Goal: Task Accomplishment & Management: Complete application form

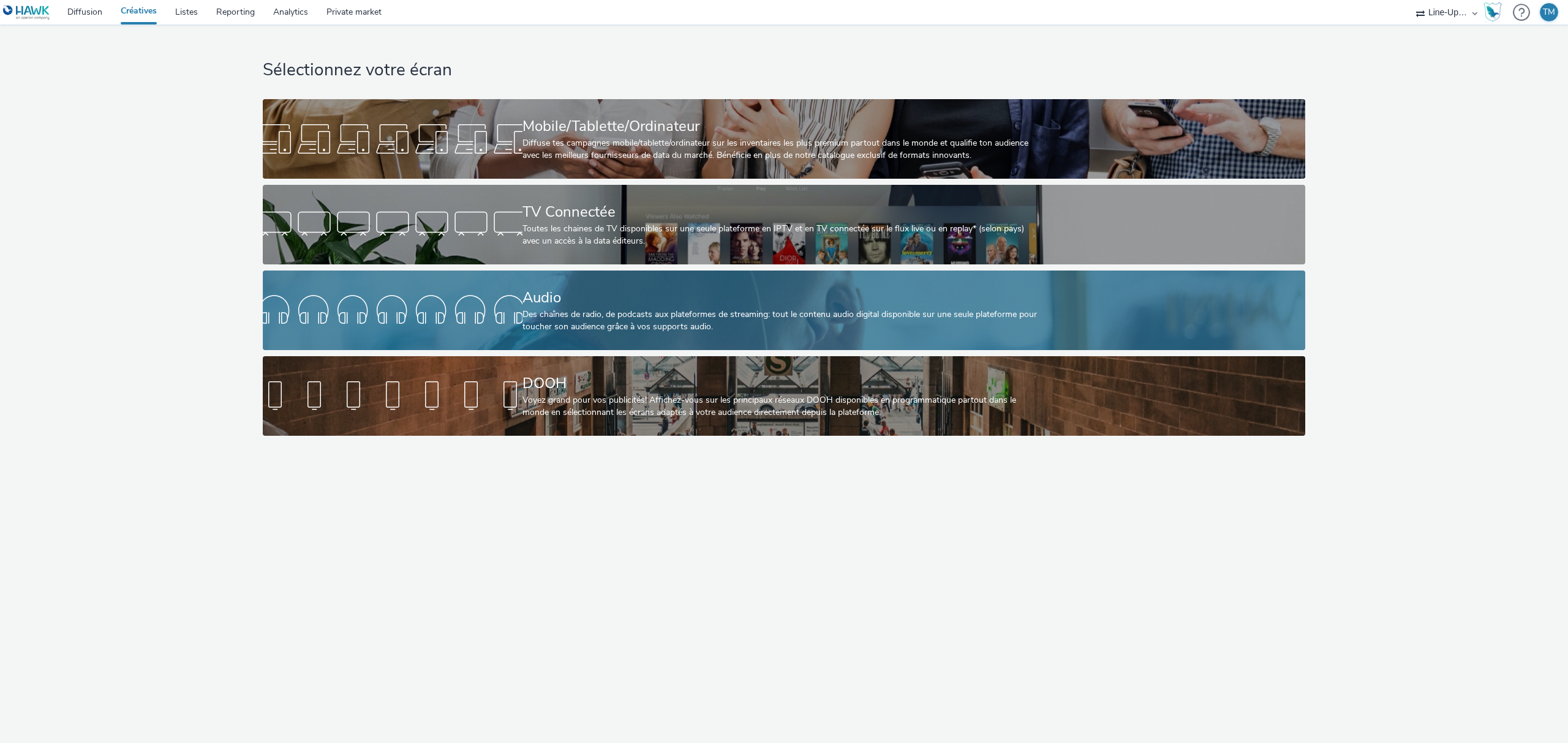
click at [478, 309] on div at bounding box center [392, 311] width 259 height 39
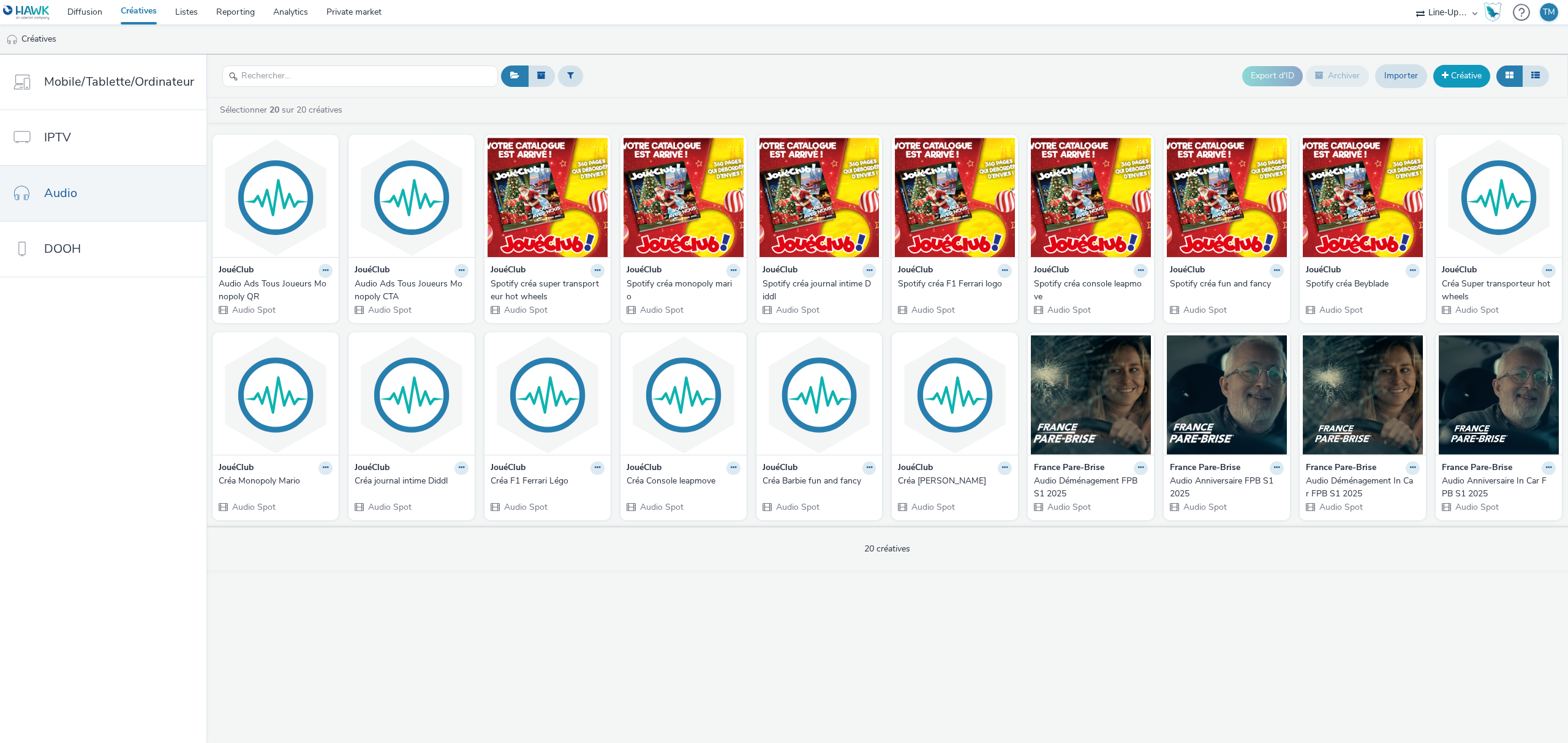
click at [1485, 79] on link "Créative" at bounding box center [1462, 76] width 57 height 22
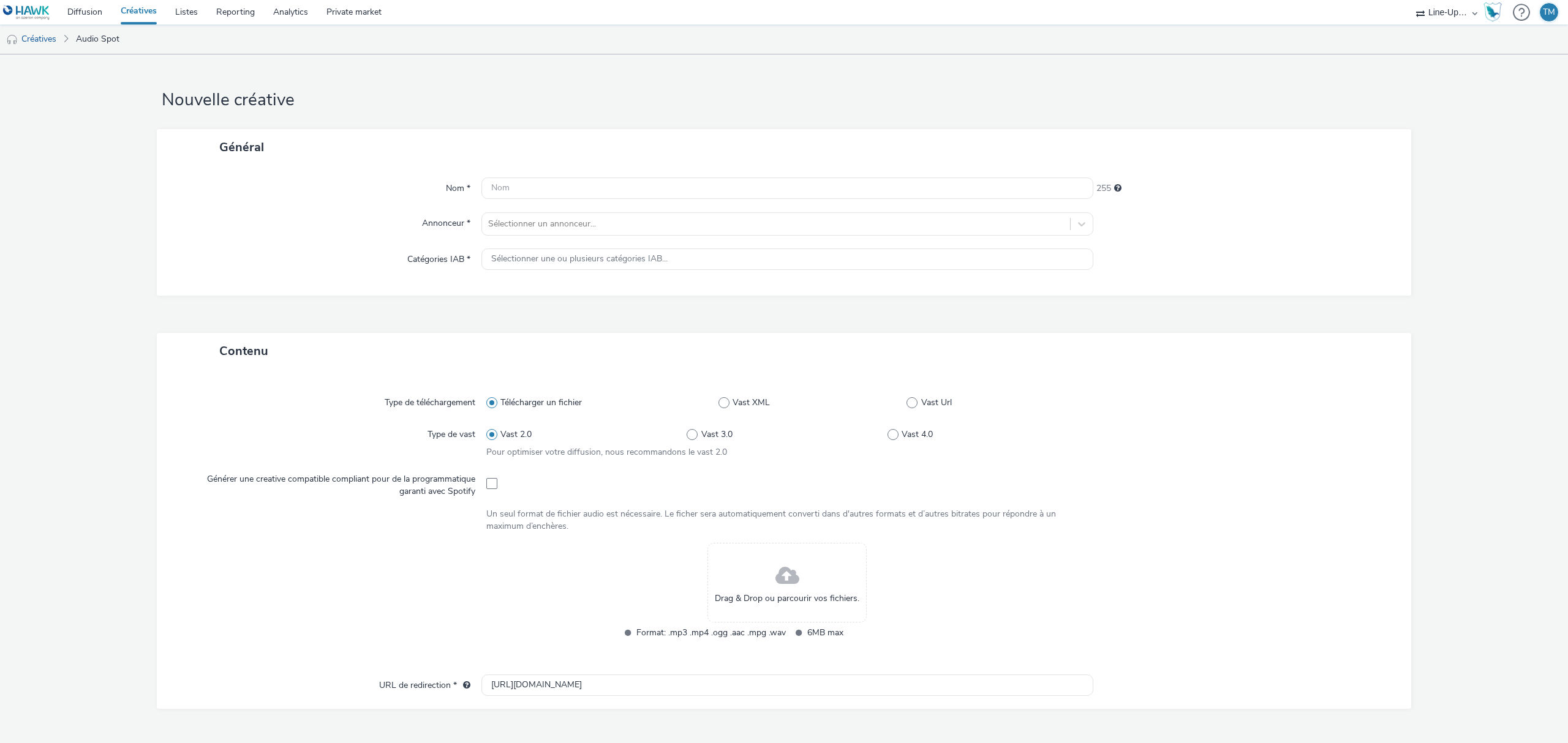
click at [601, 174] on div "Nom * 255 Annonceur * Sélectionner un annonceur... Catégories IAB * Sélectionne…" at bounding box center [784, 230] width 1255 height 130
click at [588, 185] on input "text" at bounding box center [787, 187] width 611 height 21
click at [527, 184] on input "text" at bounding box center [787, 187] width 611 height 21
type input "J"
type input "Audio Ads"
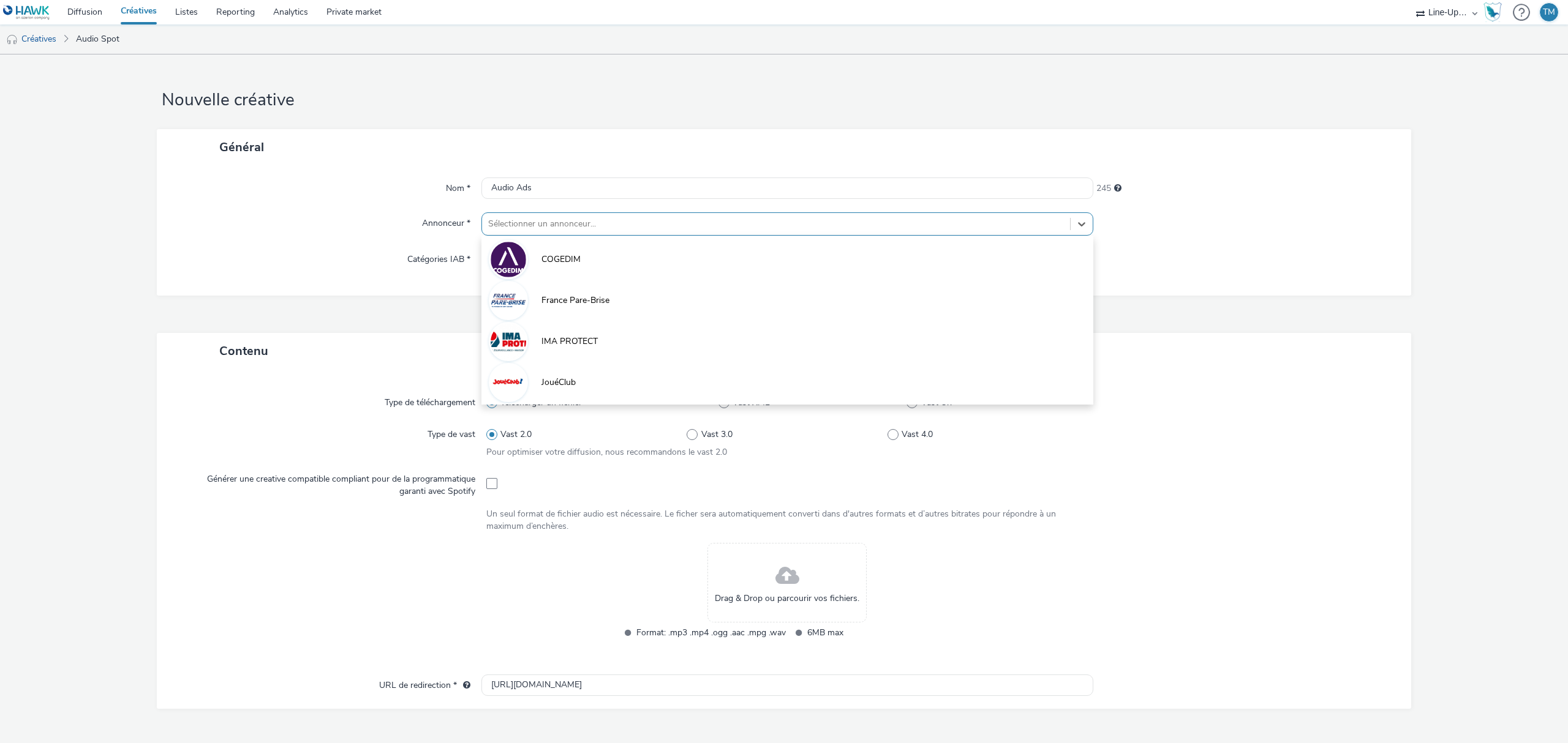
click at [503, 229] on div at bounding box center [776, 223] width 575 height 15
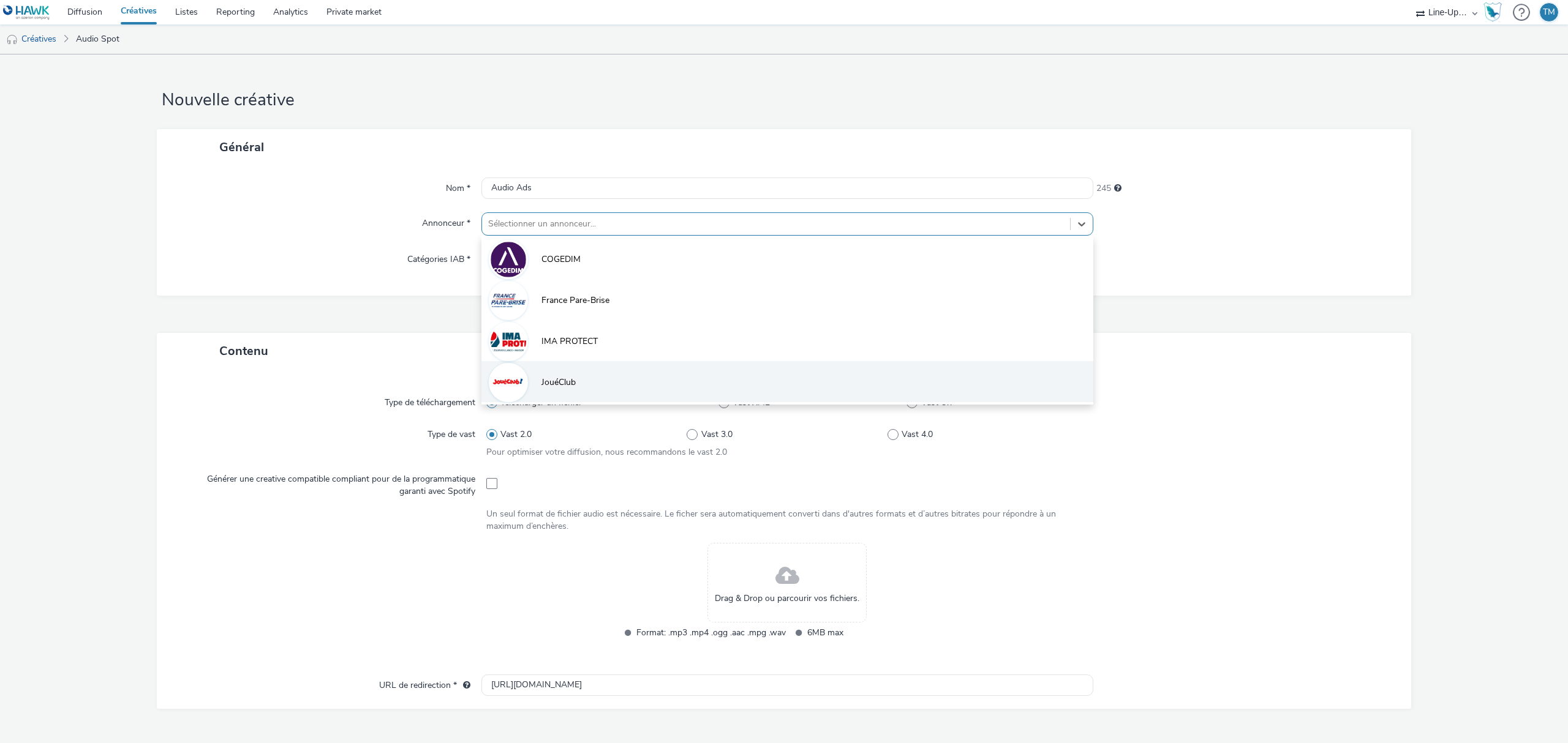
click at [547, 375] on li "JouéClub" at bounding box center [787, 382] width 611 height 41
type input "[URL][DOMAIN_NAME]"
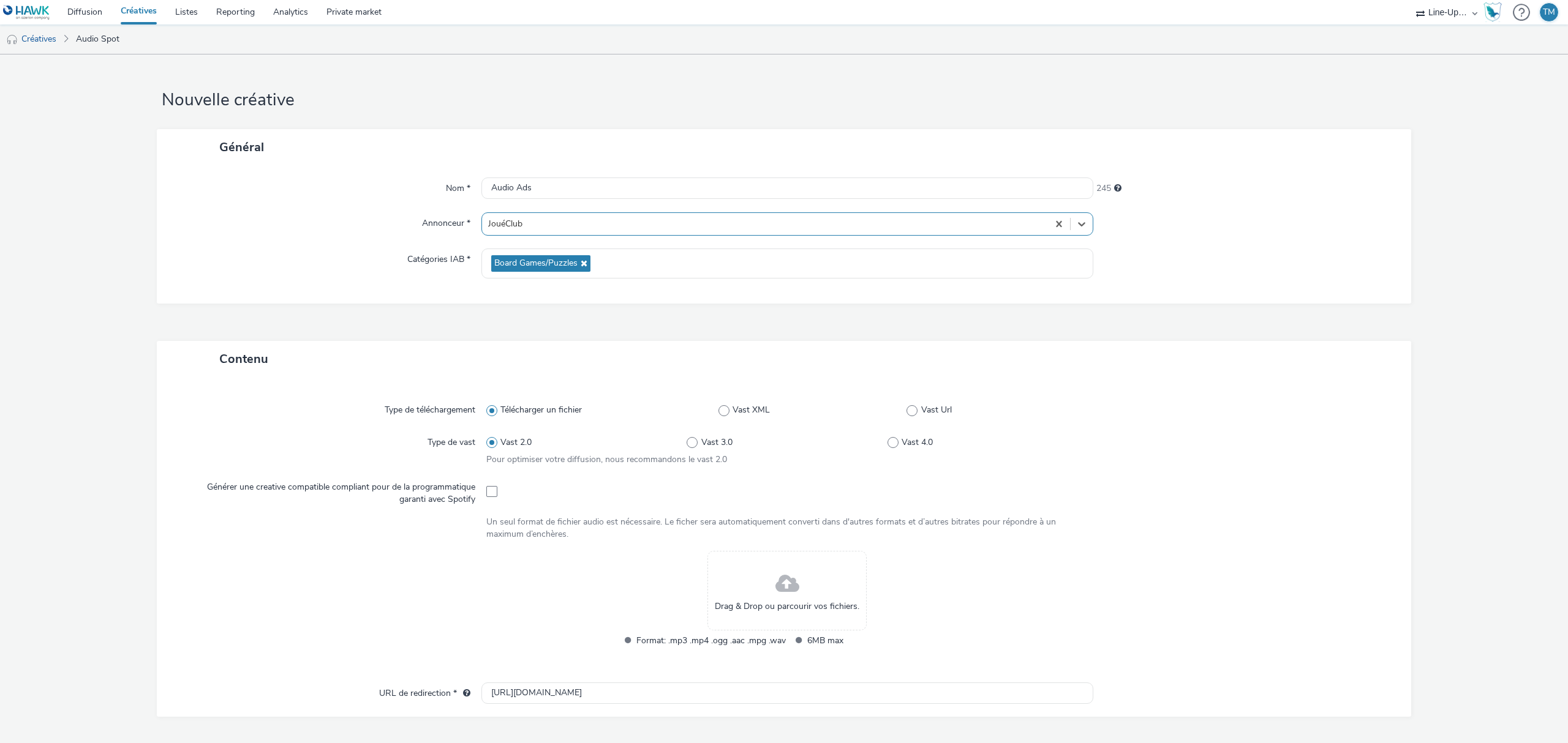
click at [580, 214] on div "JouéClub" at bounding box center [765, 223] width 566 height 20
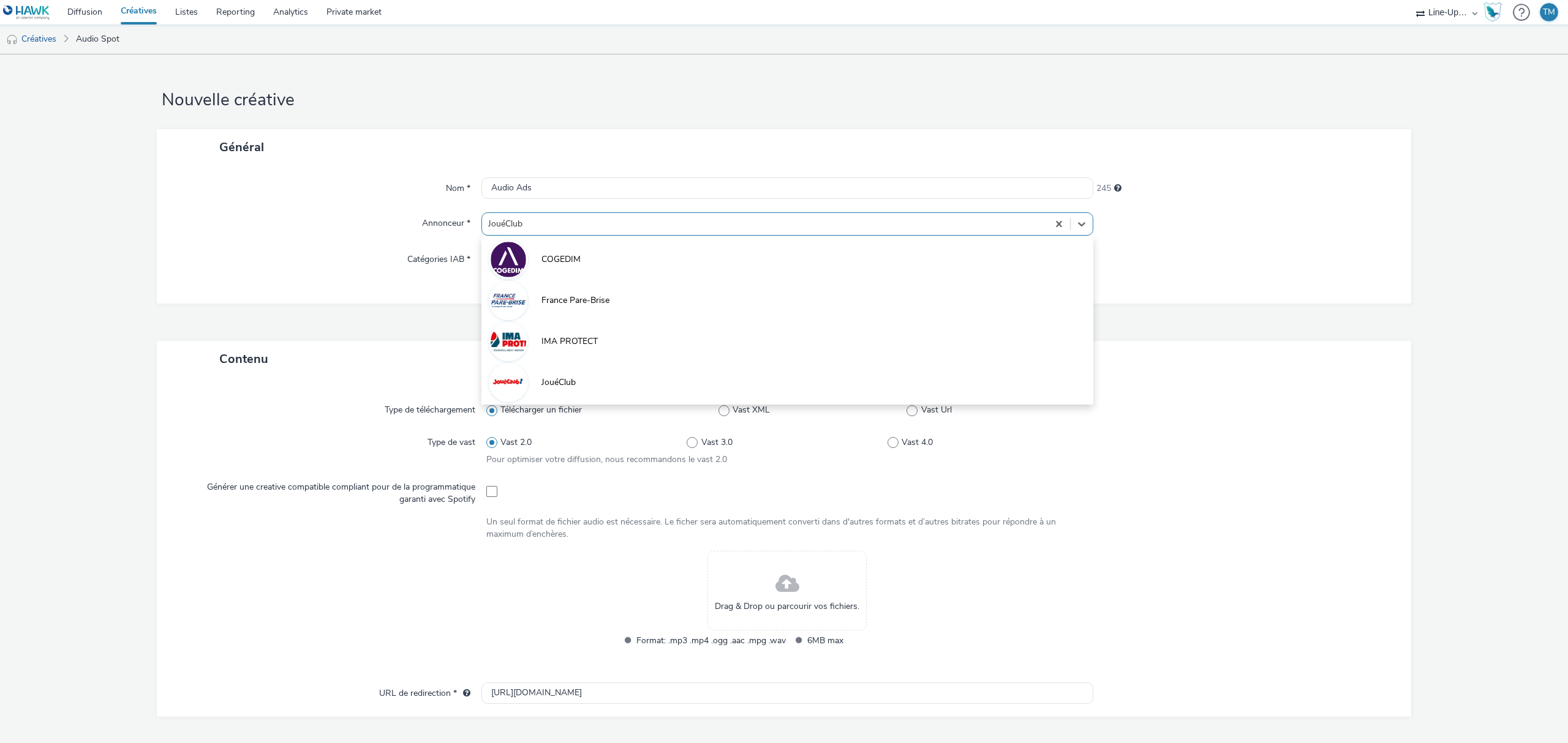
click at [753, 158] on div "Général" at bounding box center [784, 147] width 1255 height 36
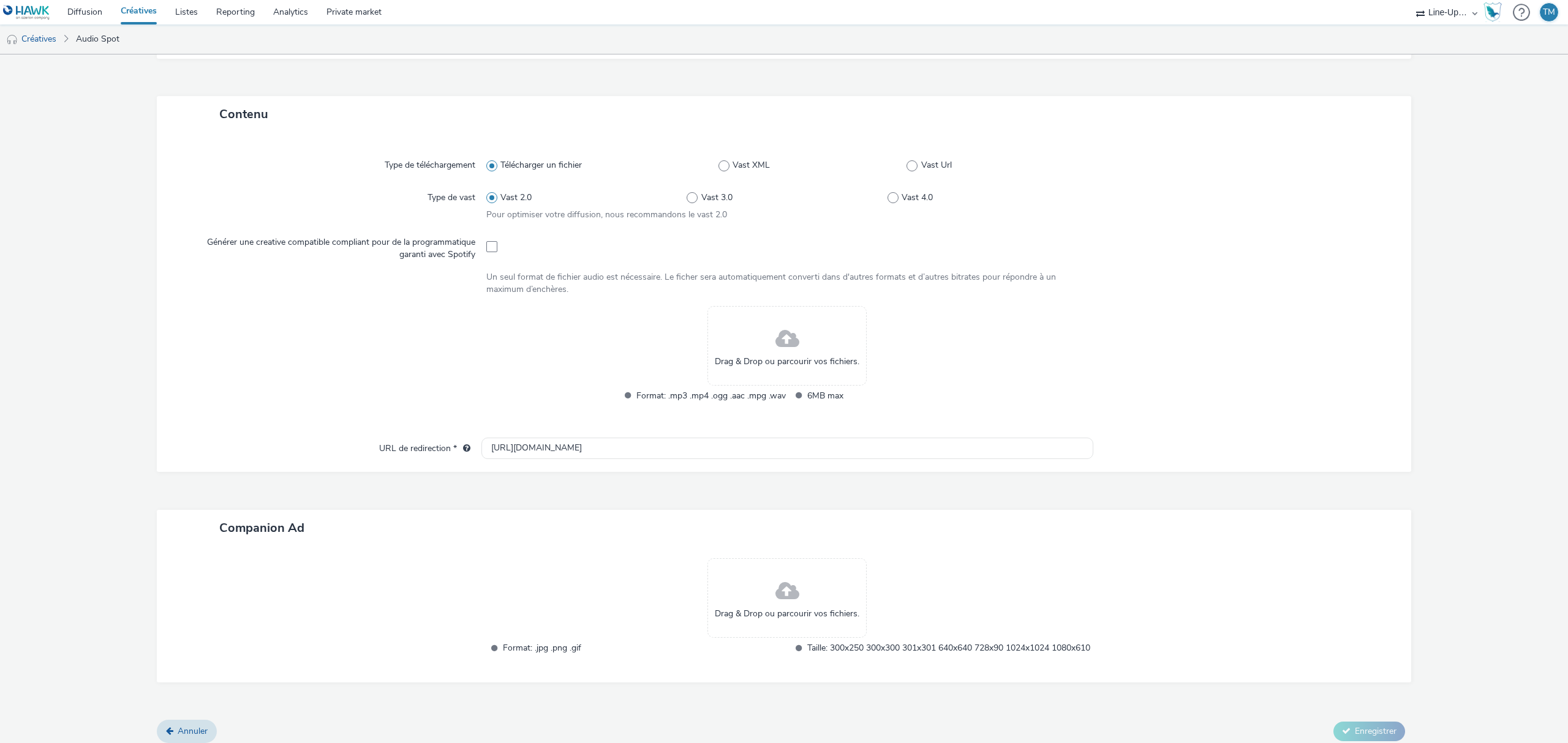
scroll to position [81, 0]
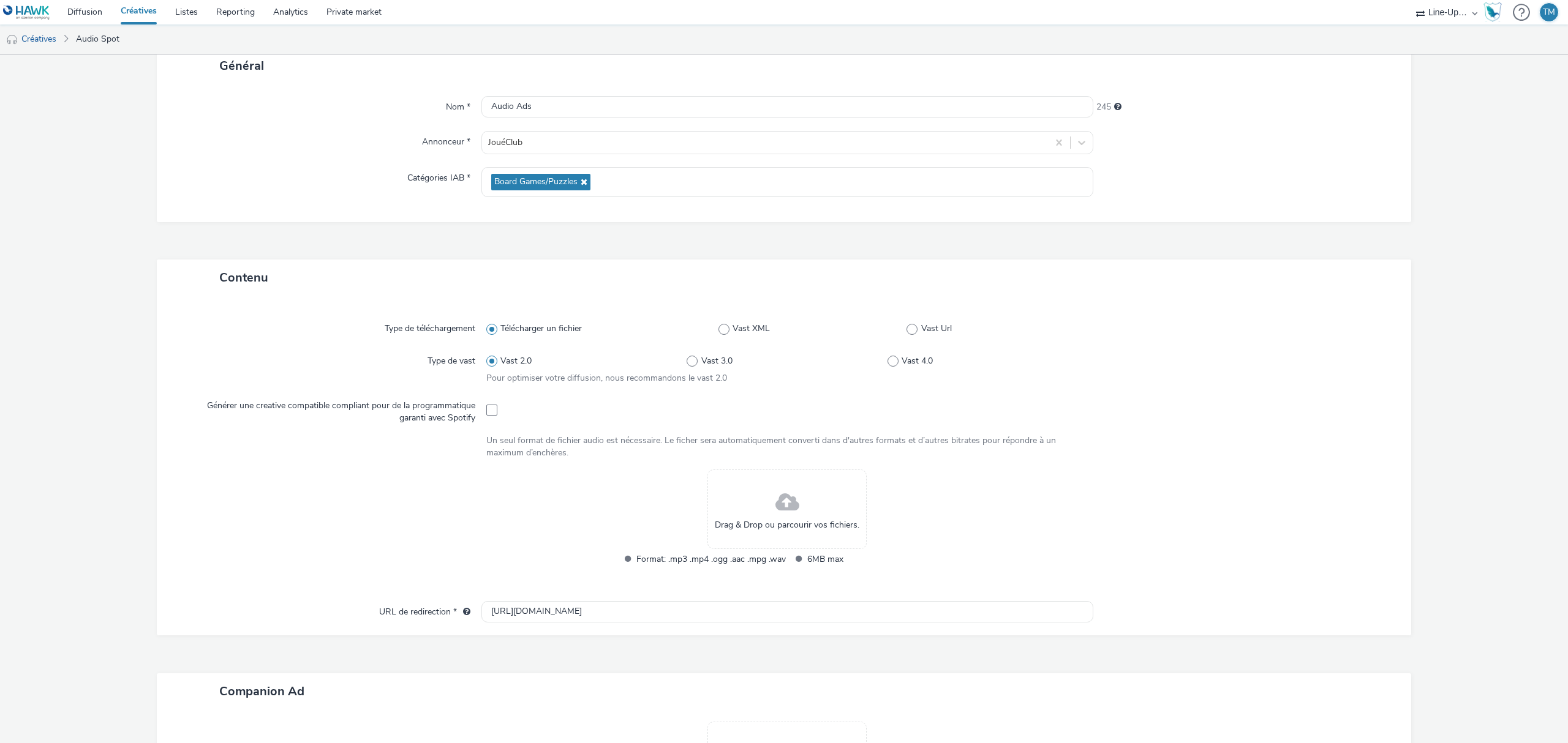
click at [550, 92] on div "Nom * Audio Ads 245 Annonceur * JouéClub Catégories IAB * Board Games/Puzzles" at bounding box center [784, 153] width 1255 height 139
click at [554, 110] on input "Audio Ads" at bounding box center [787, 106] width 611 height 21
type input "Audio Ads Barbie CTA"
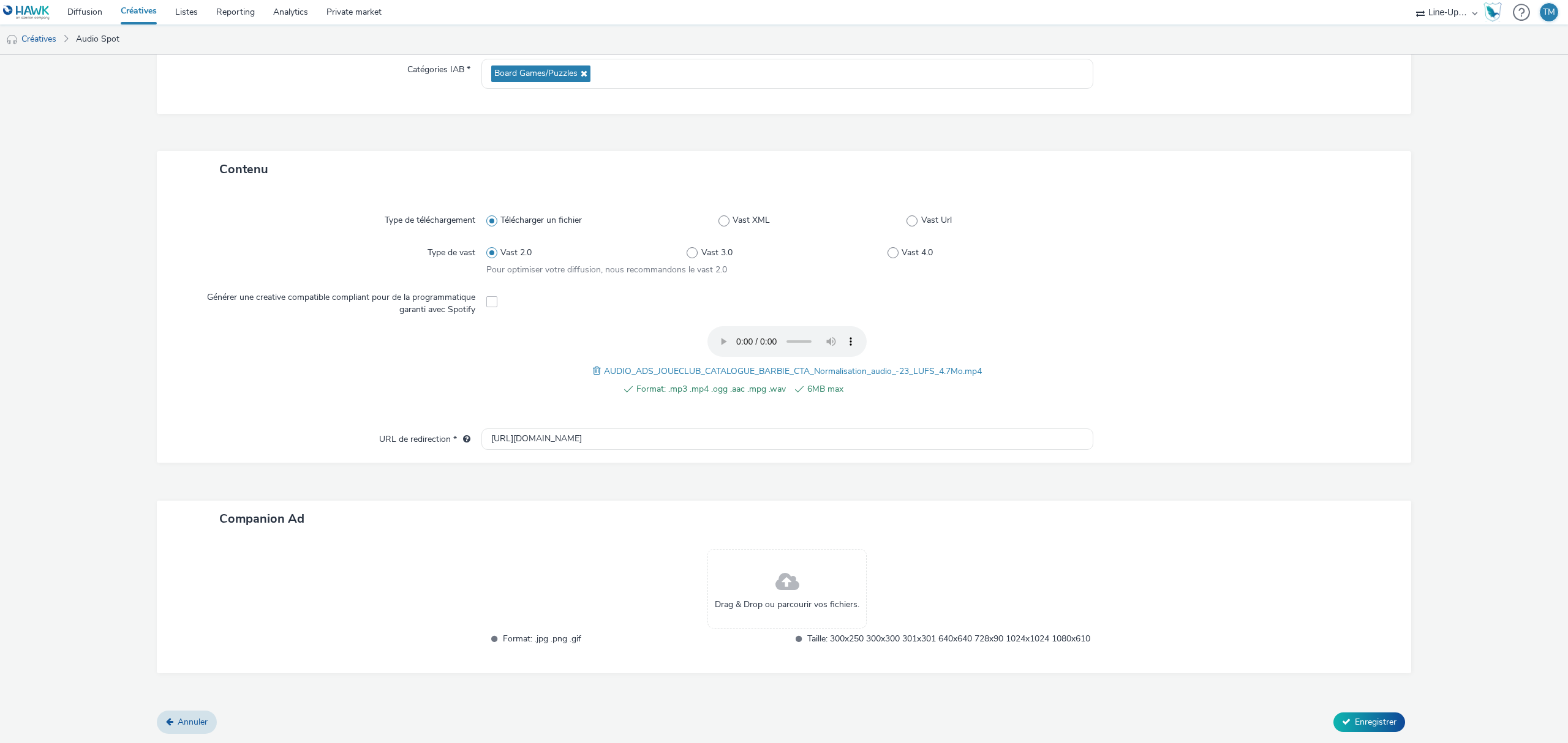
scroll to position [202, 0]
click at [1355, 726] on span "Enregistrer" at bounding box center [1375, 722] width 42 height 12
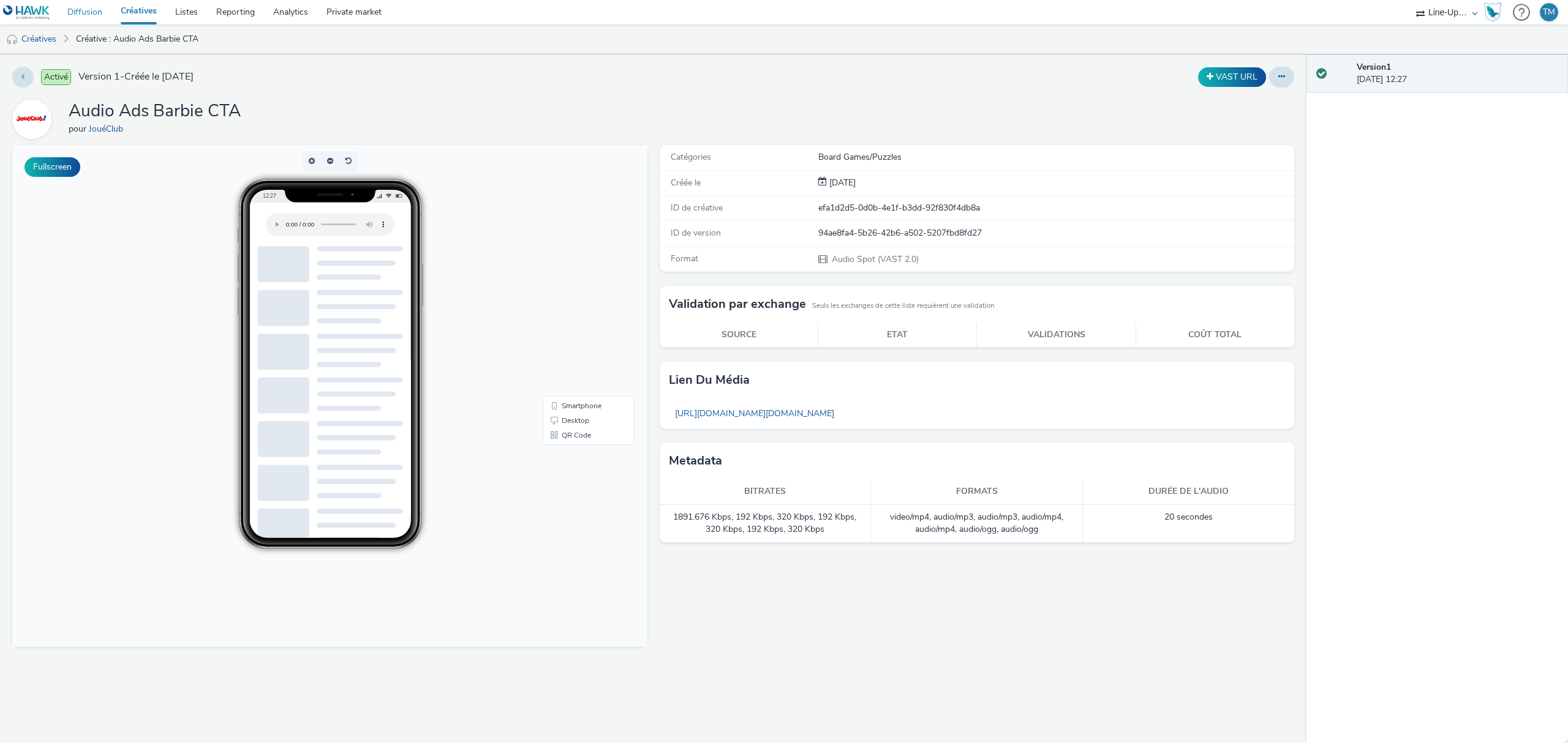
click at [76, 15] on link "Diffusion" at bounding box center [85, 12] width 53 height 25
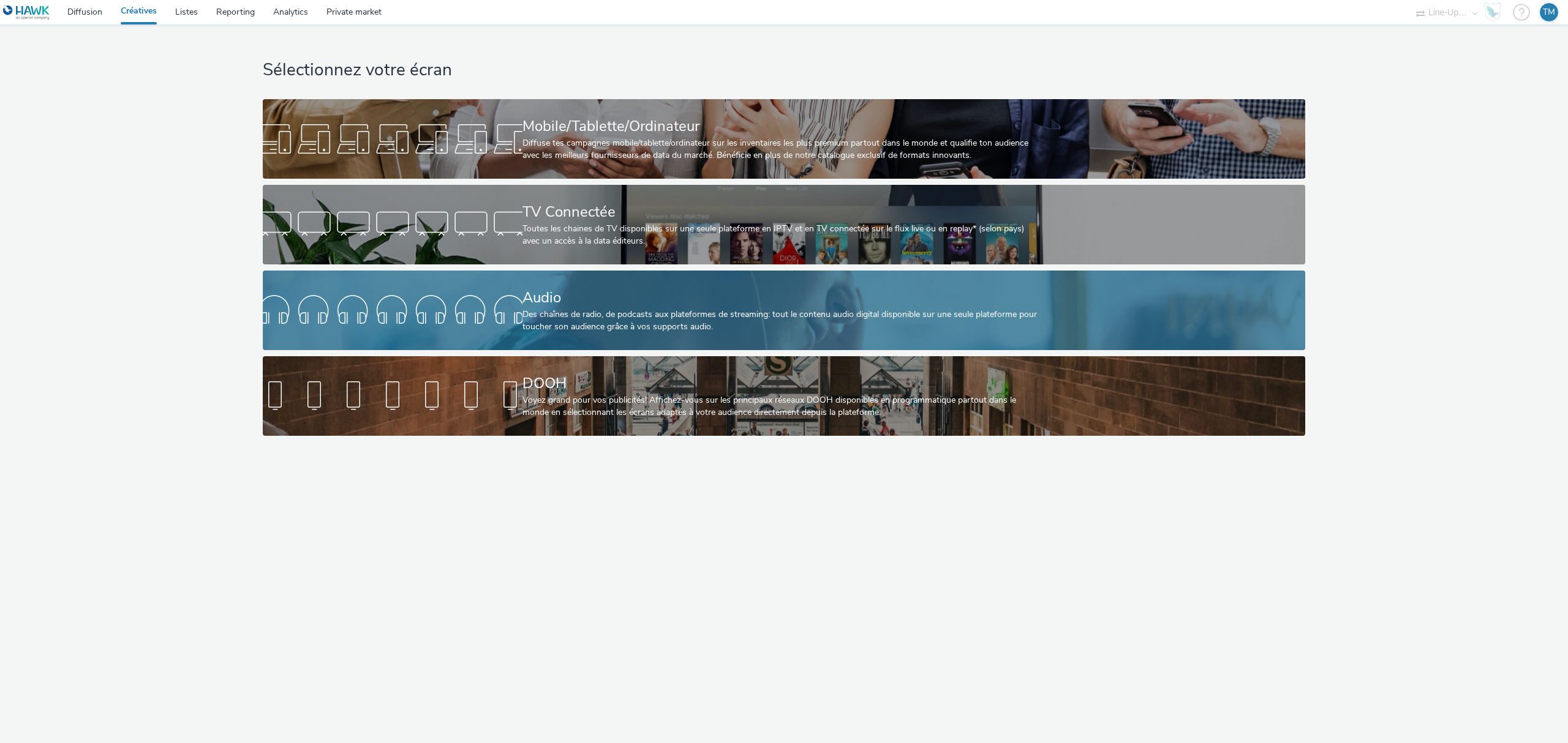
click at [486, 289] on link "Audio Des chaînes de radio, de podcasts aux plateformes de streaming: tout le c…" at bounding box center [784, 310] width 1042 height 80
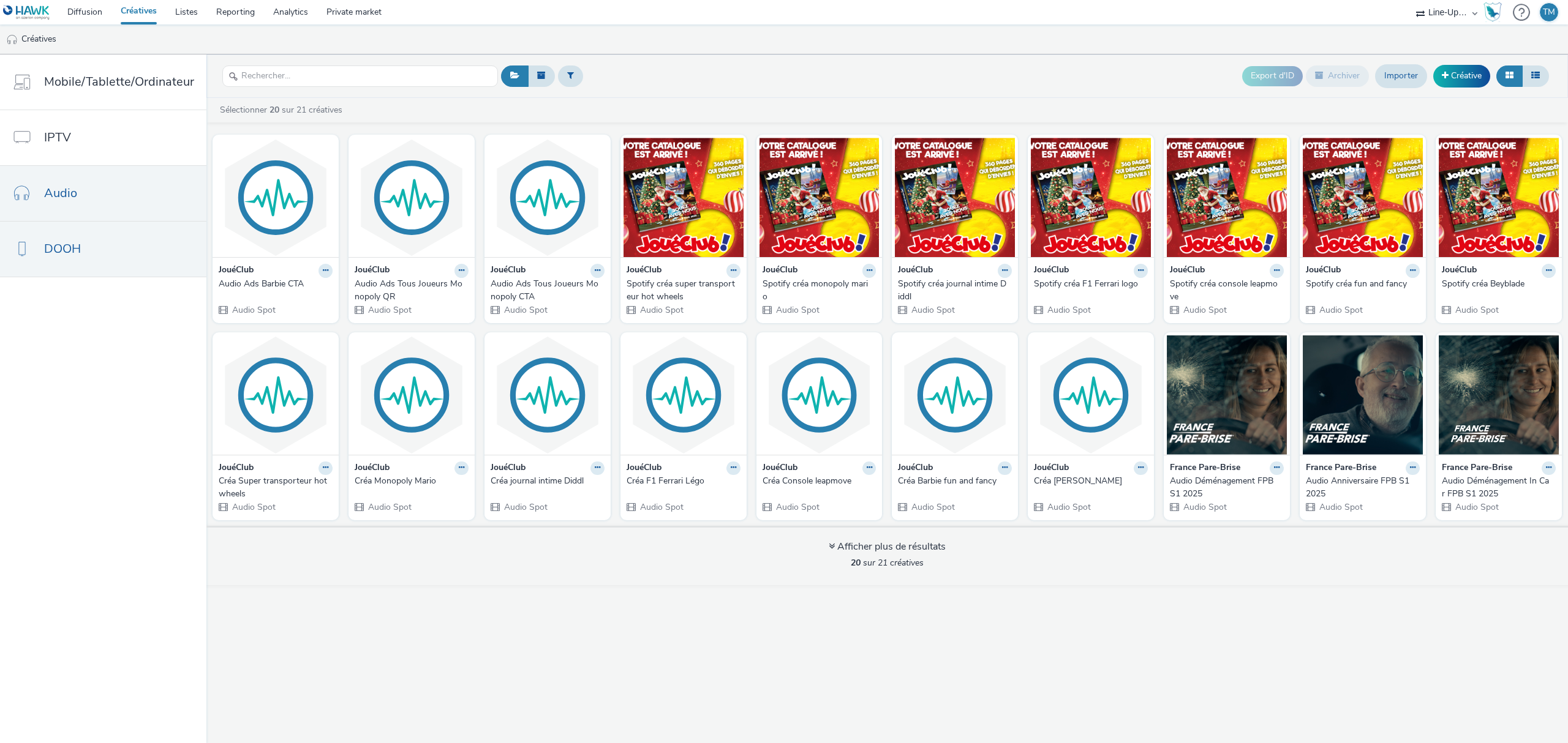
click at [59, 241] on span "DOOH" at bounding box center [62, 248] width 37 height 18
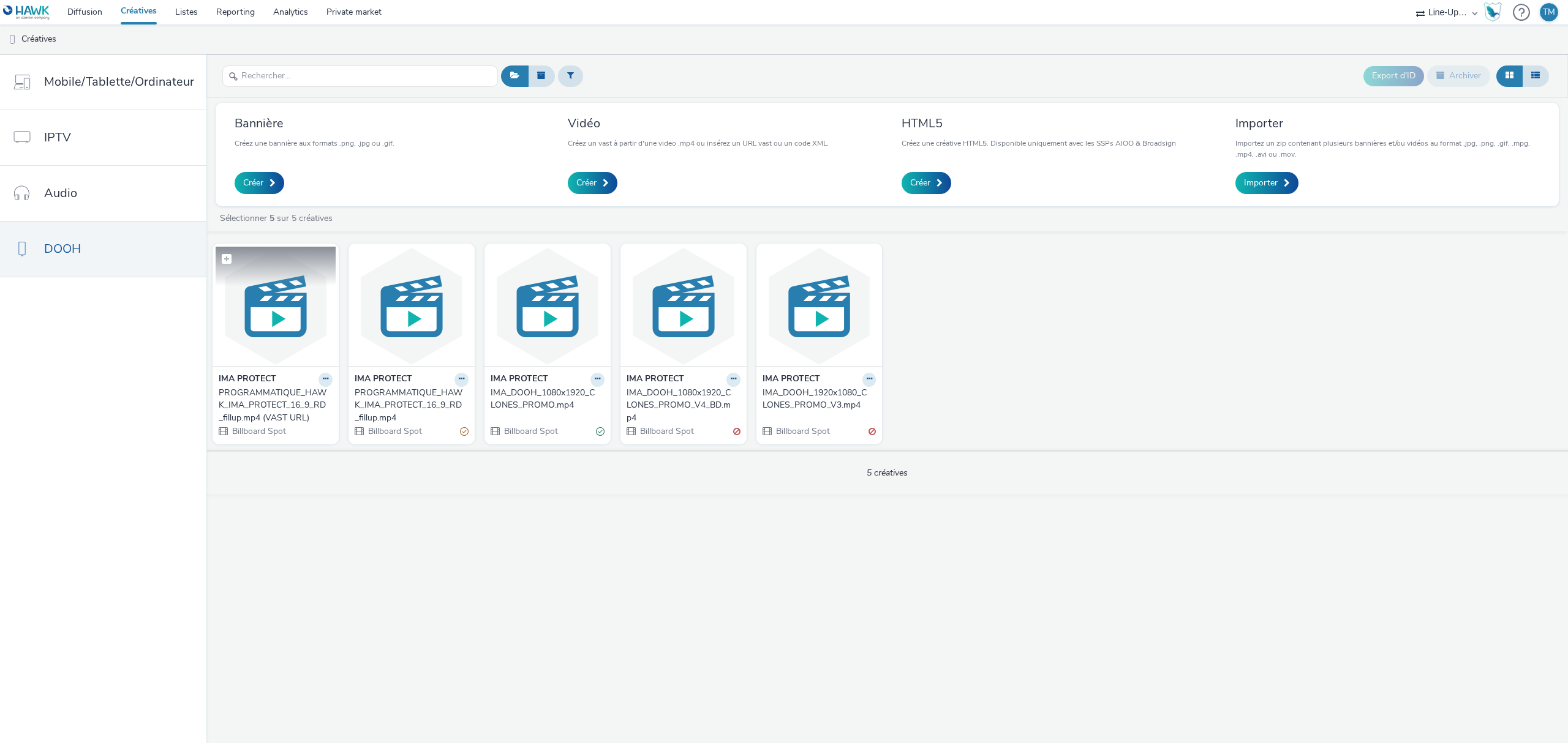
click at [268, 317] on img at bounding box center [276, 306] width 120 height 119
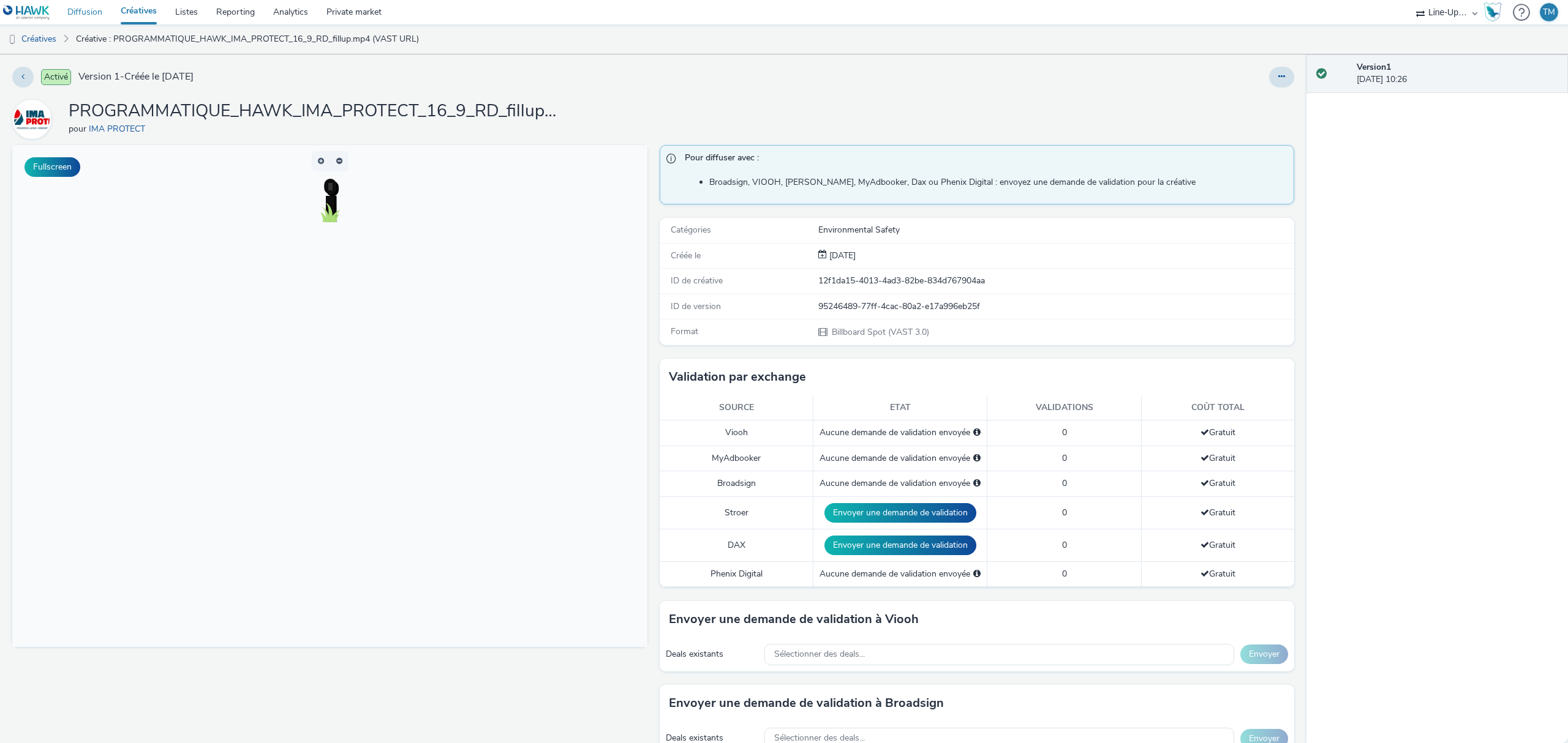
click at [92, 15] on link "Diffusion" at bounding box center [85, 12] width 53 height 25
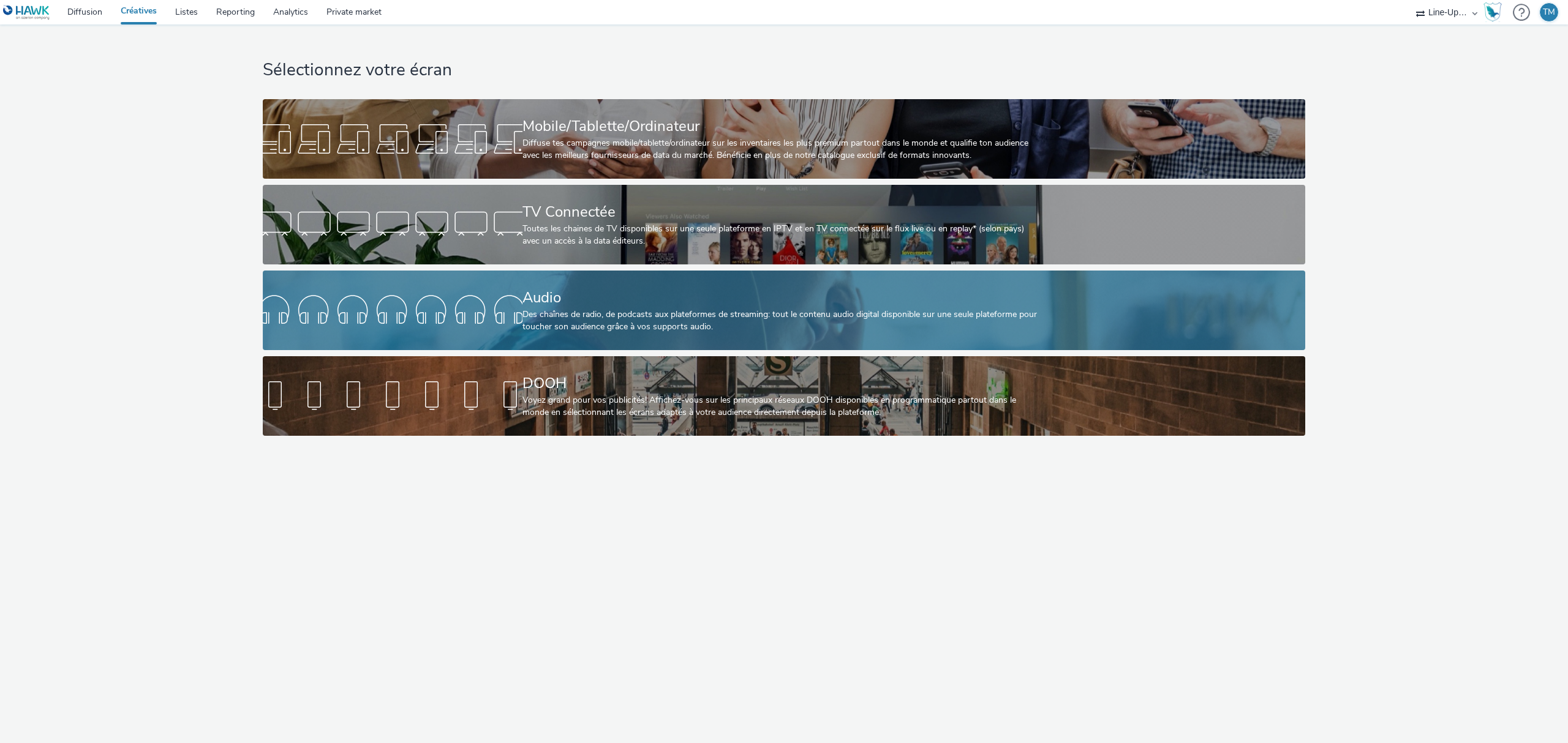
click at [541, 285] on div "Audio Des chaînes de radio, de podcasts aux plateformes de streaming: tout le c…" at bounding box center [782, 310] width 519 height 80
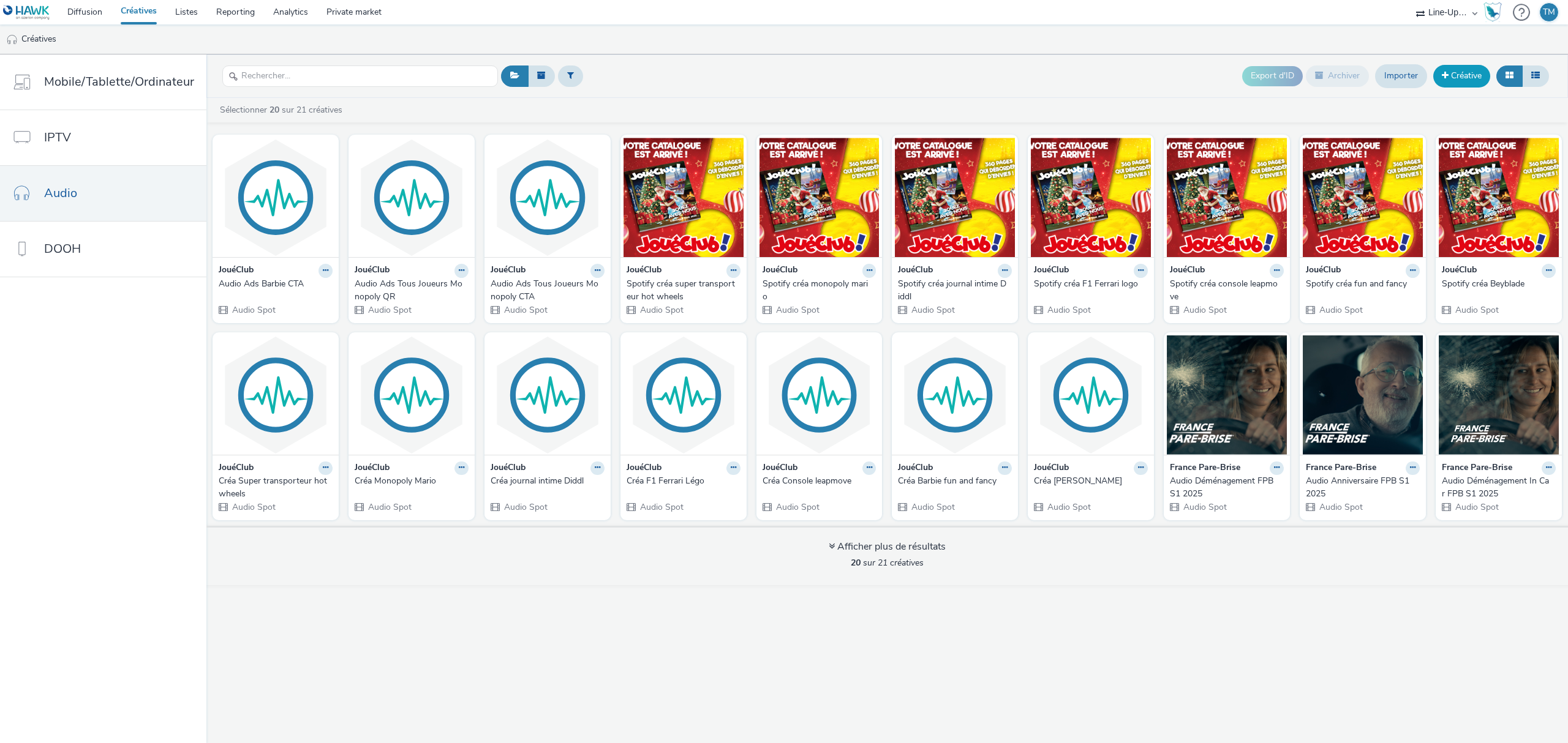
click at [1464, 65] on link "Créative" at bounding box center [1462, 76] width 57 height 22
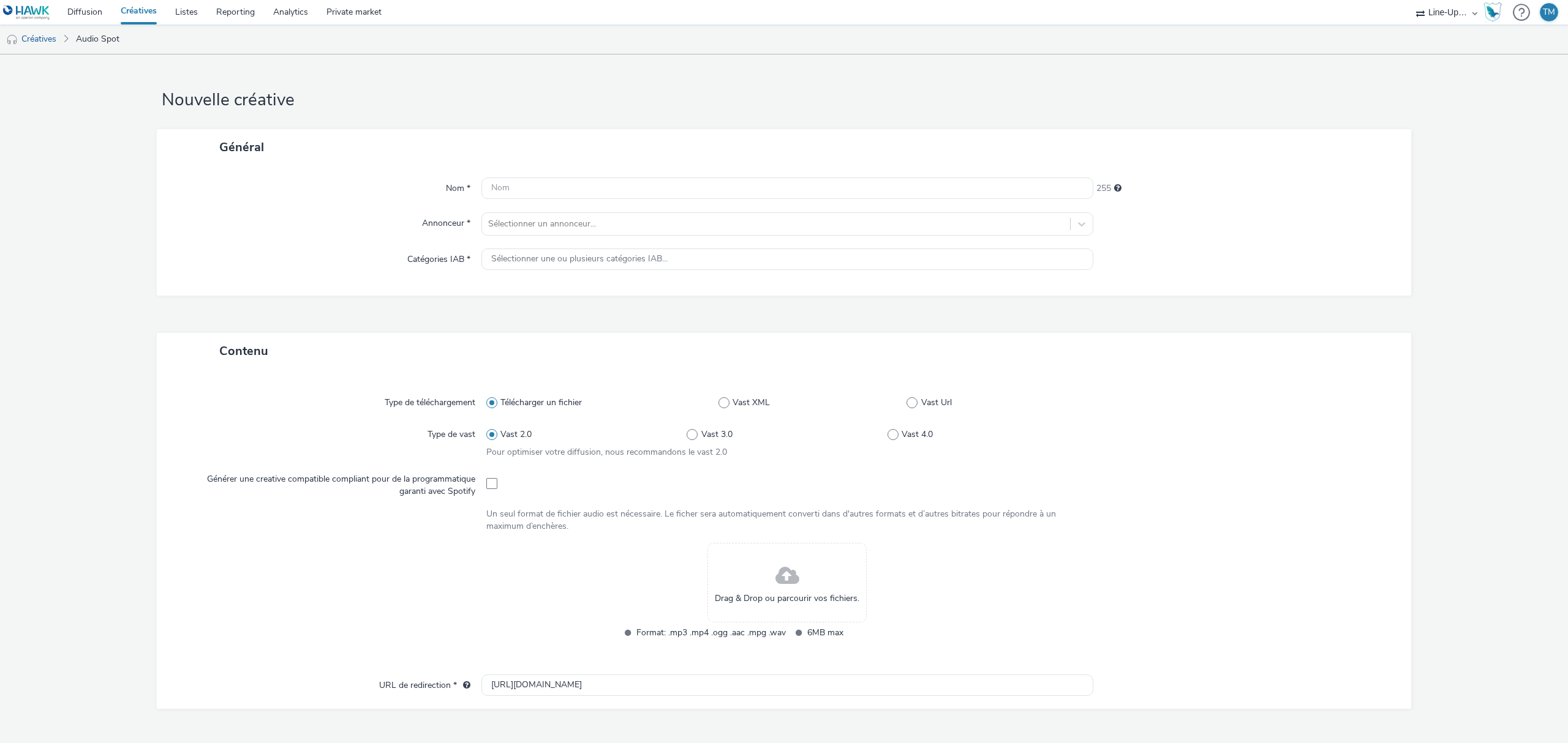
click at [506, 176] on div "Nom * 255 Annonceur * Sélectionner un annonceur... Catégories IAB * Sélectionne…" at bounding box center [784, 230] width 1255 height 130
click at [500, 189] on input "text" at bounding box center [787, 187] width 611 height 21
click at [539, 182] on input "Audio A" at bounding box center [787, 187] width 611 height 21
drag, startPoint x: 556, startPoint y: 181, endPoint x: 530, endPoint y: 190, distance: 27.5
click at [530, 190] on input "Audio ABS SQR" at bounding box center [787, 187] width 611 height 21
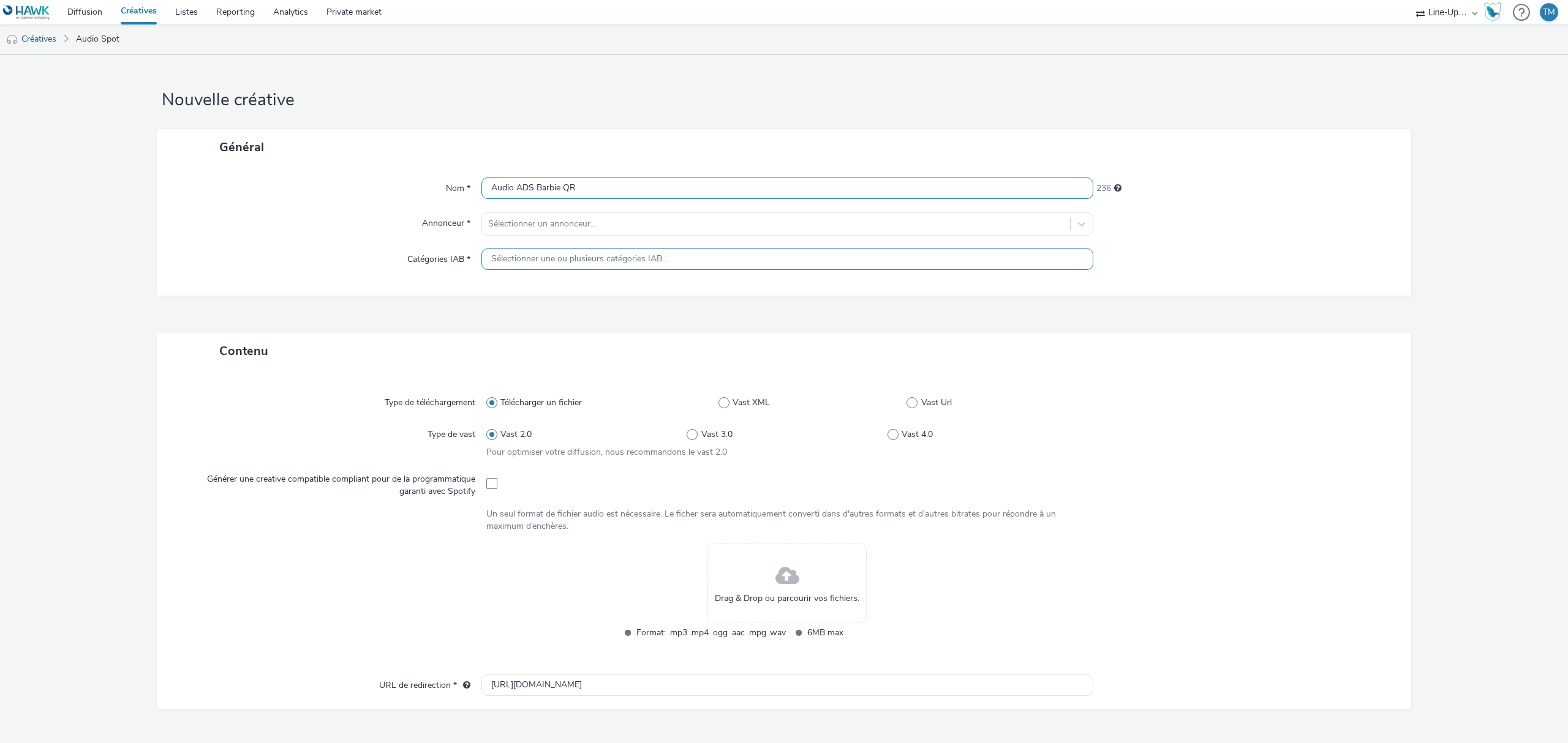
type input "Audio ADS Barbie QR"
click at [522, 255] on span "Sélectionner une ou plusieurs catégories IAB..." at bounding box center [580, 259] width 176 height 10
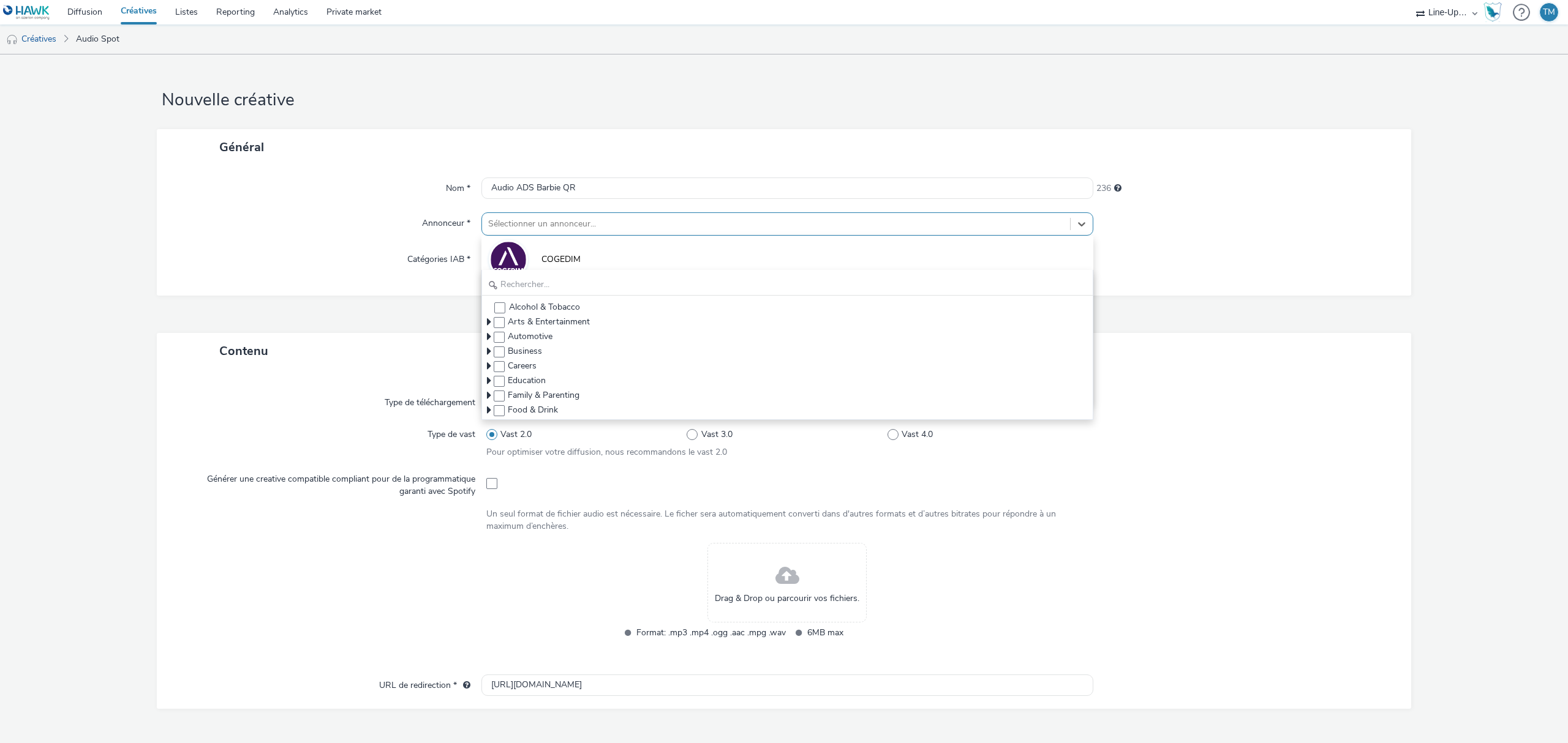
click at [527, 218] on div at bounding box center [776, 223] width 575 height 15
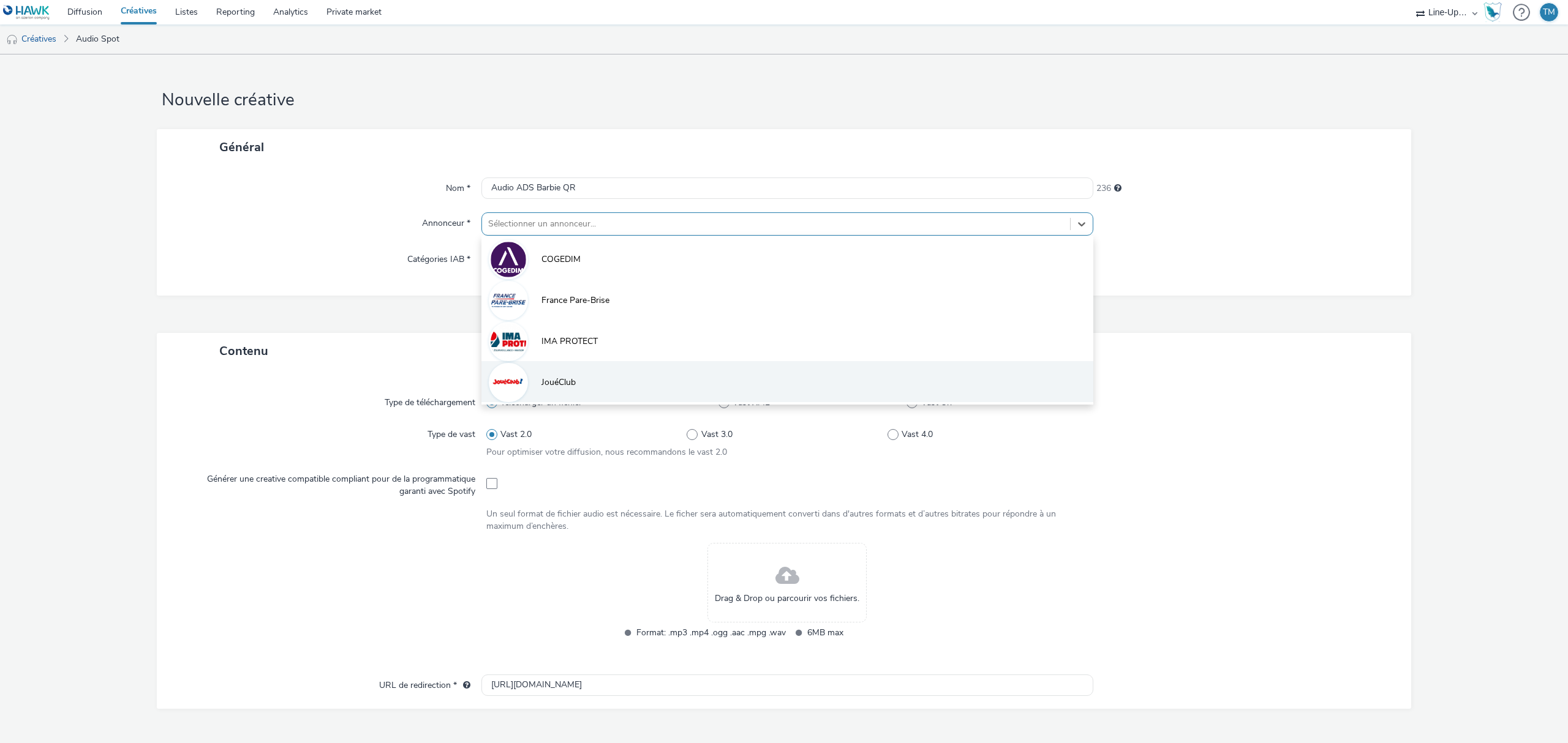
click at [557, 390] on li "JouéClub" at bounding box center [787, 382] width 611 height 41
type input "[URL][DOMAIN_NAME]"
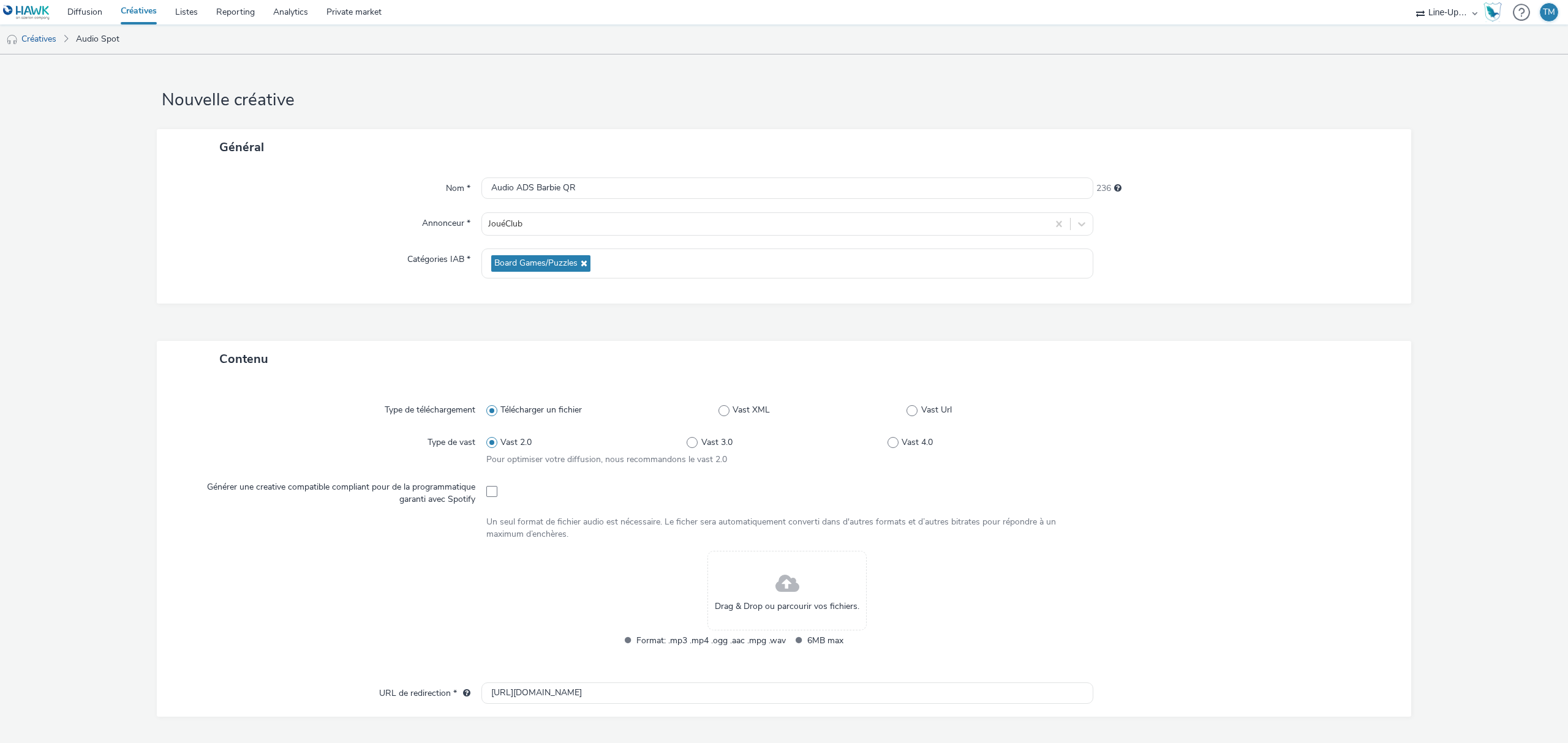
click at [765, 592] on div "Drag & Drop ou parcourir vos fichiers." at bounding box center [787, 591] width 159 height 80
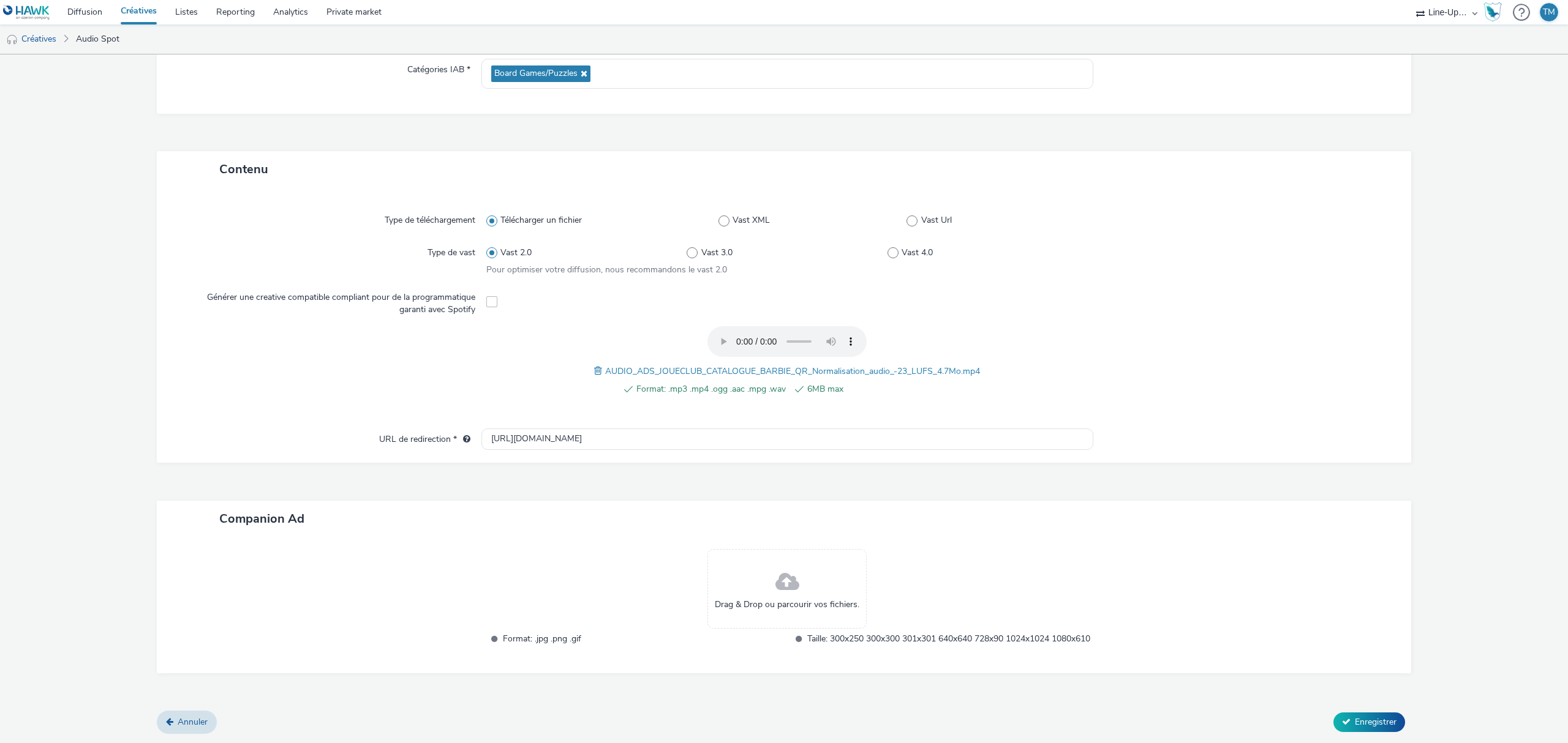
scroll to position [202, 0]
click at [1377, 719] on span "Enregistrer" at bounding box center [1375, 722] width 42 height 12
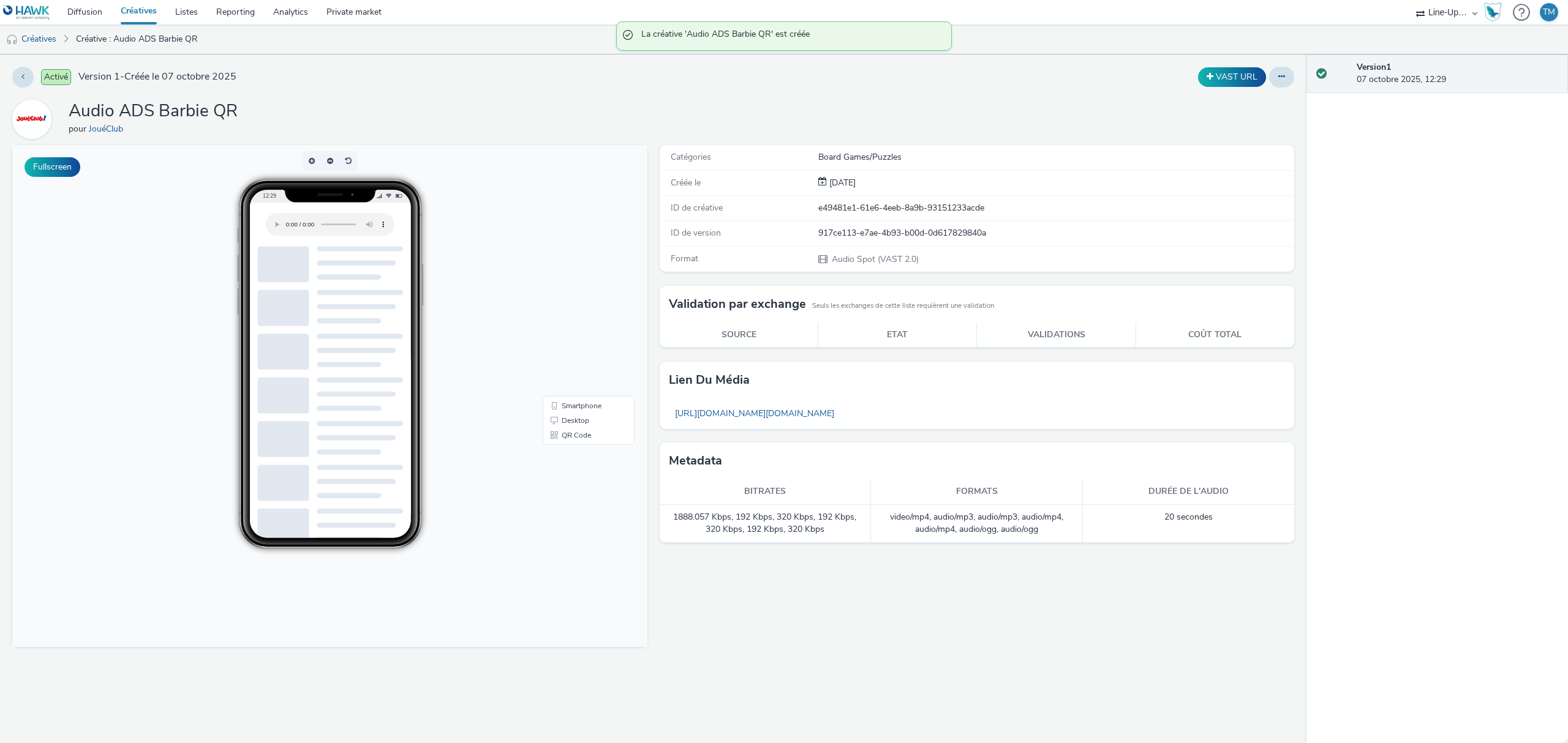
click at [134, 18] on link "Créatives" at bounding box center [139, 12] width 55 height 25
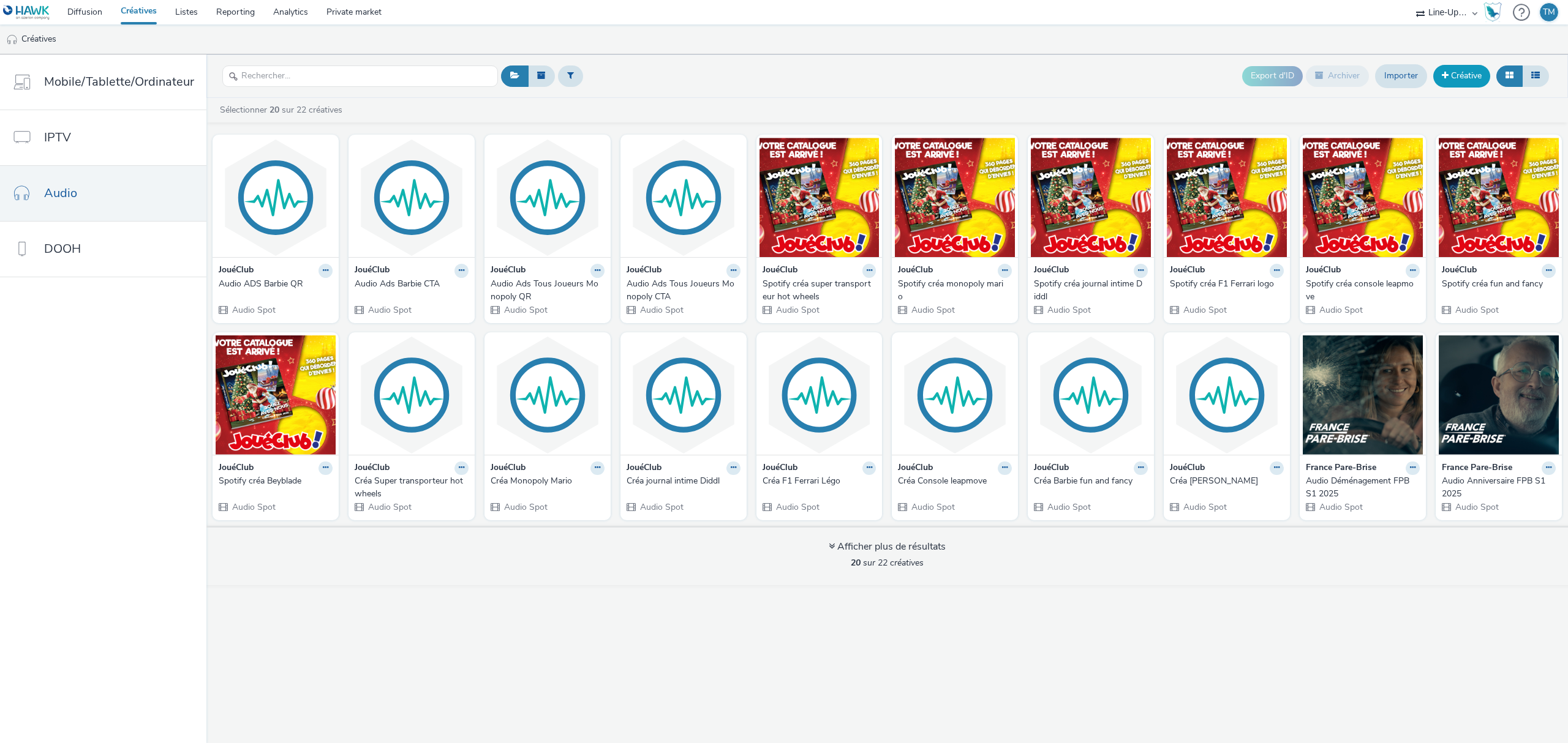
click at [1480, 74] on link "Créative" at bounding box center [1462, 76] width 57 height 22
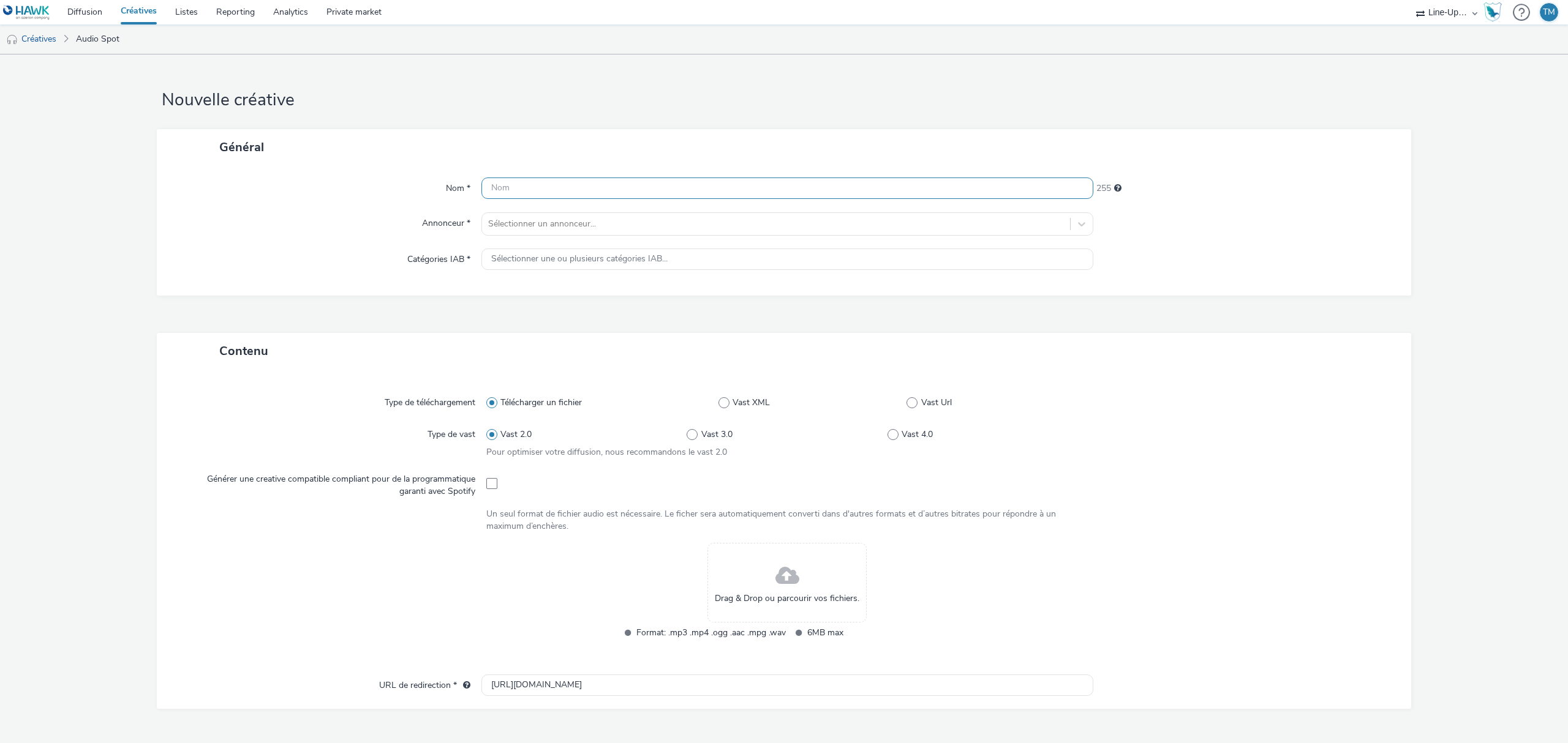
click at [513, 184] on input "text" at bounding box center [787, 187] width 611 height 21
type input "Audio ADS Diddl CTA"
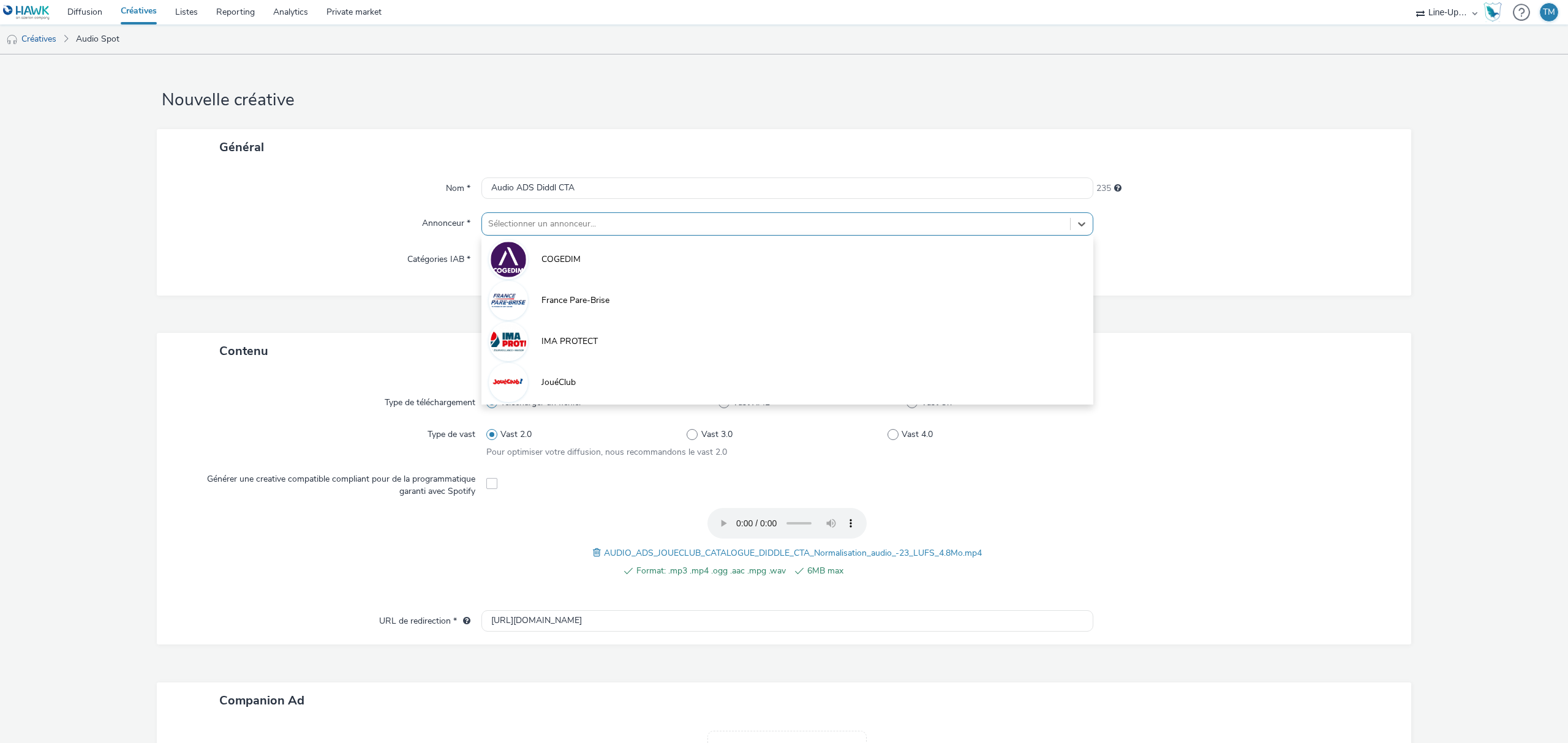
click at [576, 233] on div "Sélectionner un annonceur..." at bounding box center [776, 223] width 588 height 20
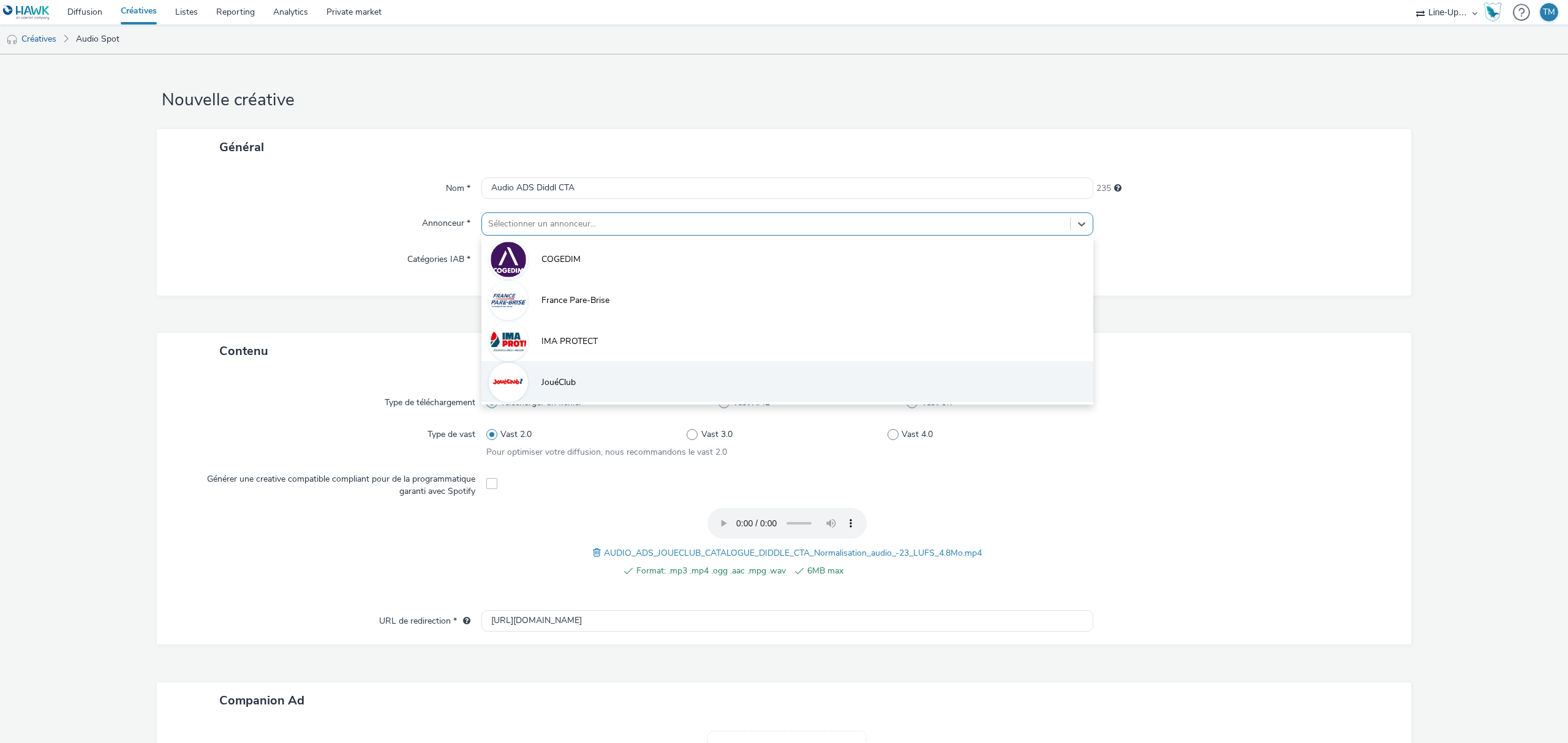
click at [549, 387] on span "JouéClub" at bounding box center [558, 383] width 34 height 12
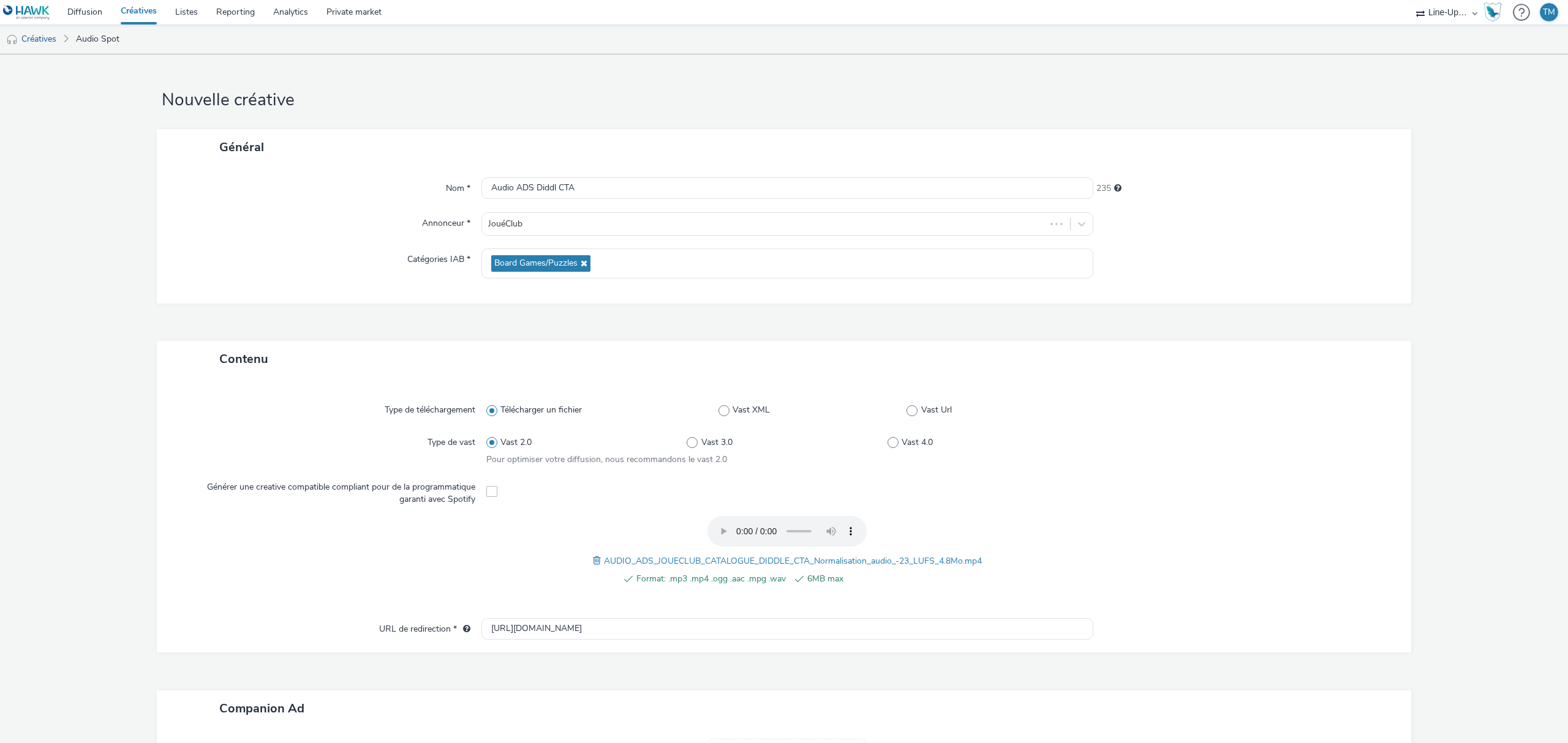
click at [601, 169] on div "Nom * Audio ADS Diddl CTA 235 Annonceur * JouéClub Catégories IAB * Board Games…" at bounding box center [784, 235] width 1255 height 139
click at [583, 210] on div "Nom * Audio ADS Diddl CTA 235 Annonceur * JouéClub Catégories IAB * Board Games…" at bounding box center [784, 235] width 1255 height 139
click at [588, 190] on input "Audio ADS Diddl CTA" at bounding box center [787, 187] width 611 height 21
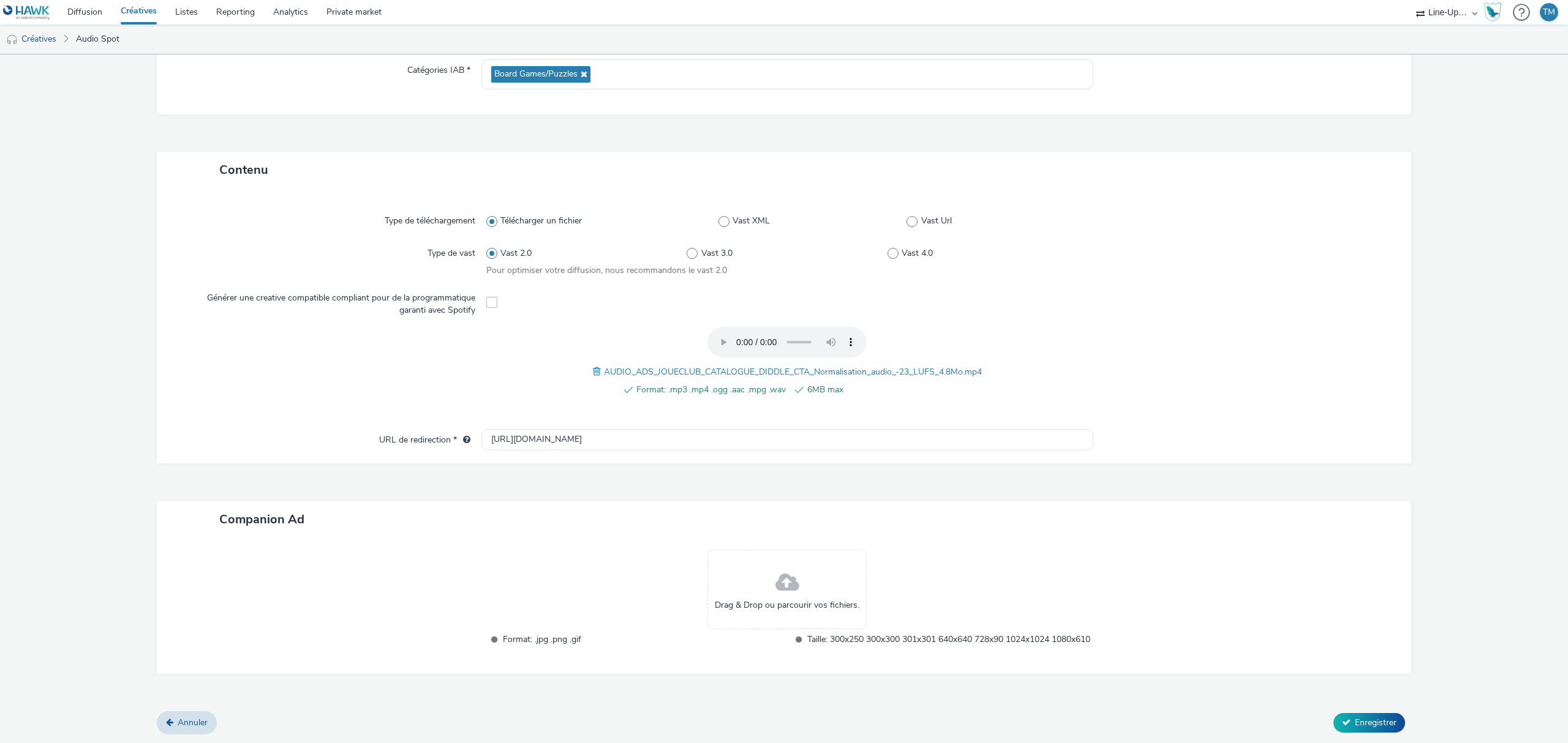
scroll to position [202, 0]
click at [1355, 722] on span "Enregistrer" at bounding box center [1375, 722] width 42 height 12
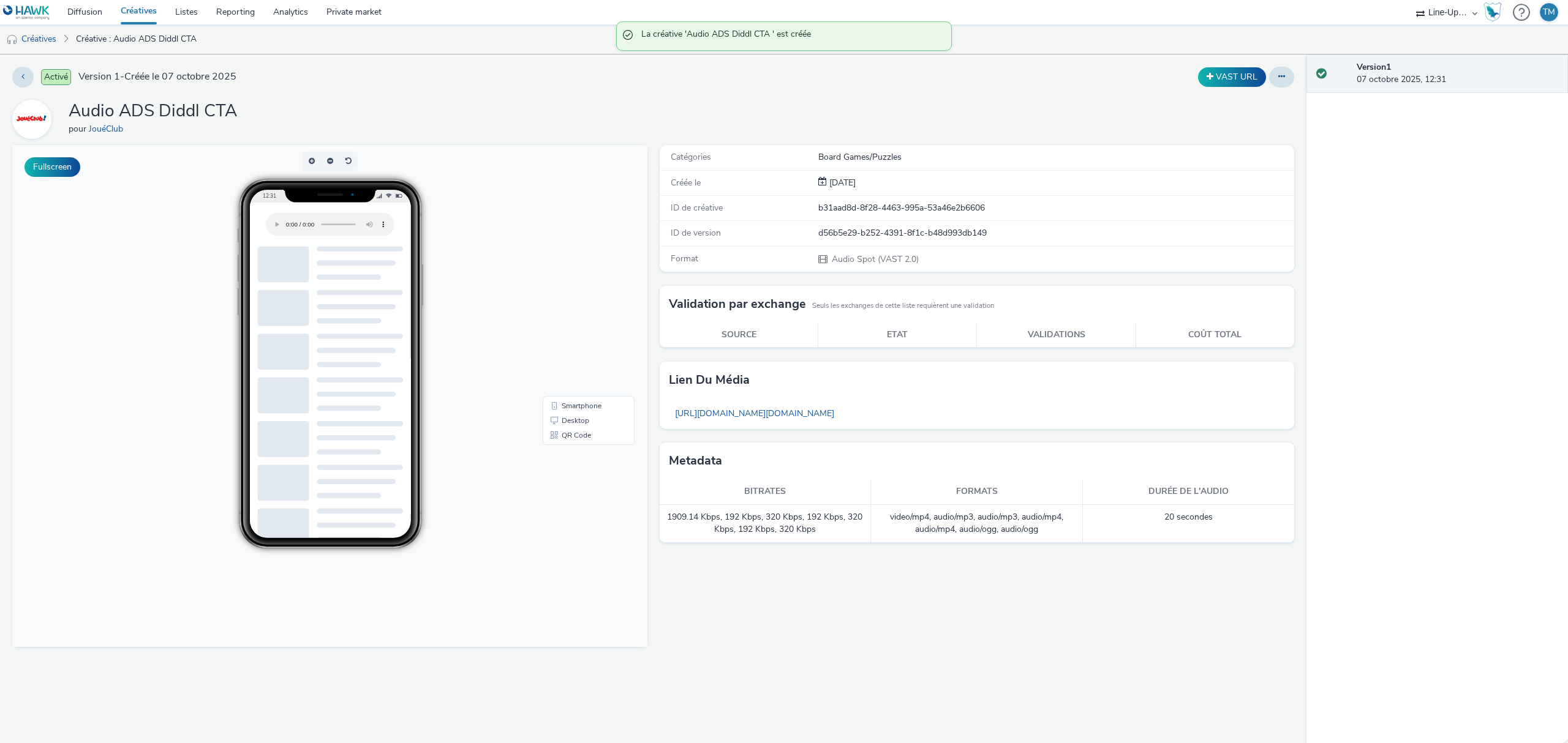
click at [126, 15] on link "Créatives" at bounding box center [139, 12] width 55 height 25
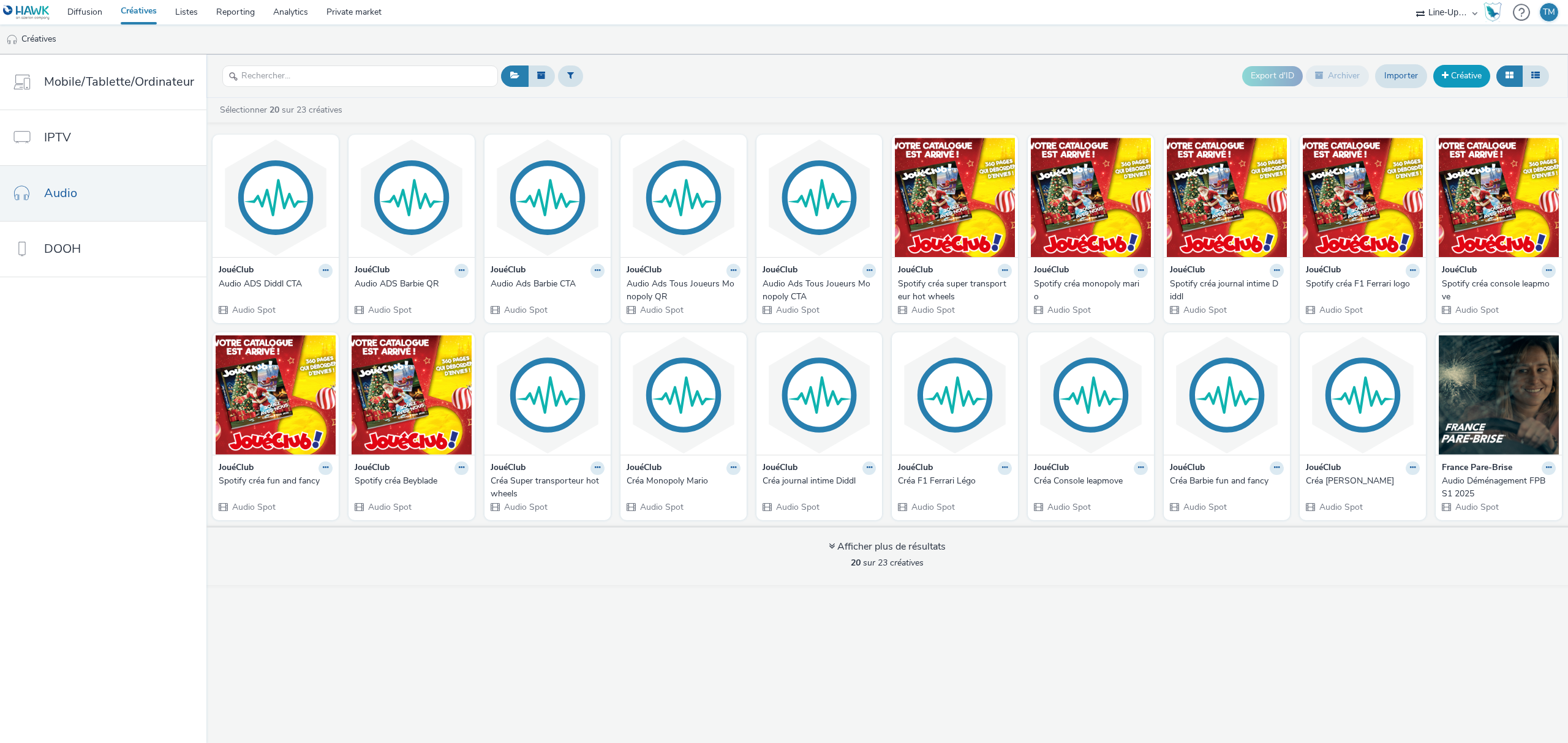
click at [1455, 72] on link "Créative" at bounding box center [1462, 76] width 57 height 22
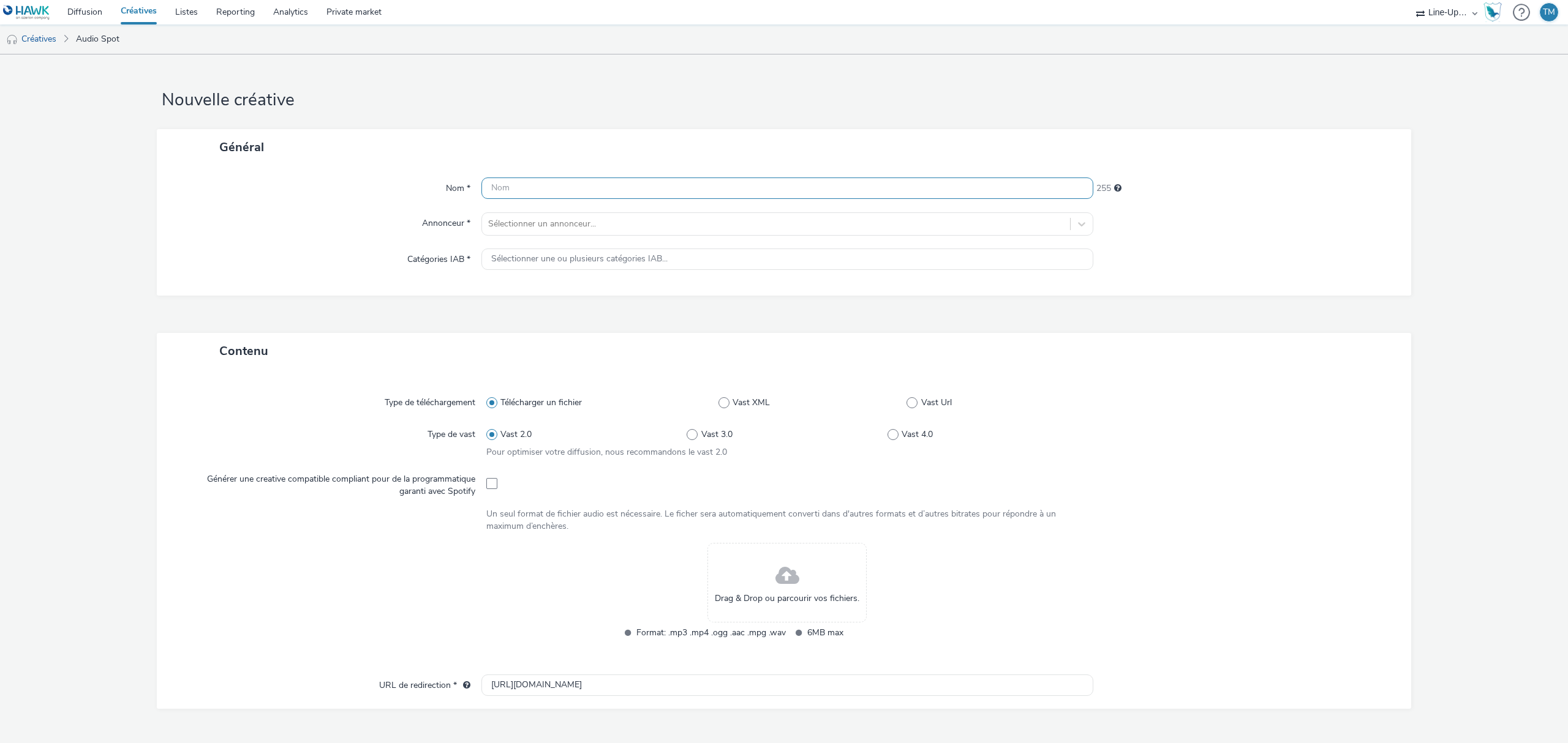
click at [648, 197] on input "text" at bounding box center [787, 187] width 611 height 21
click at [556, 187] on input "Audio ADS Diddle QR" at bounding box center [787, 187] width 611 height 21
type input "Audio ADS Diddl QR"
click at [588, 218] on div at bounding box center [776, 223] width 575 height 15
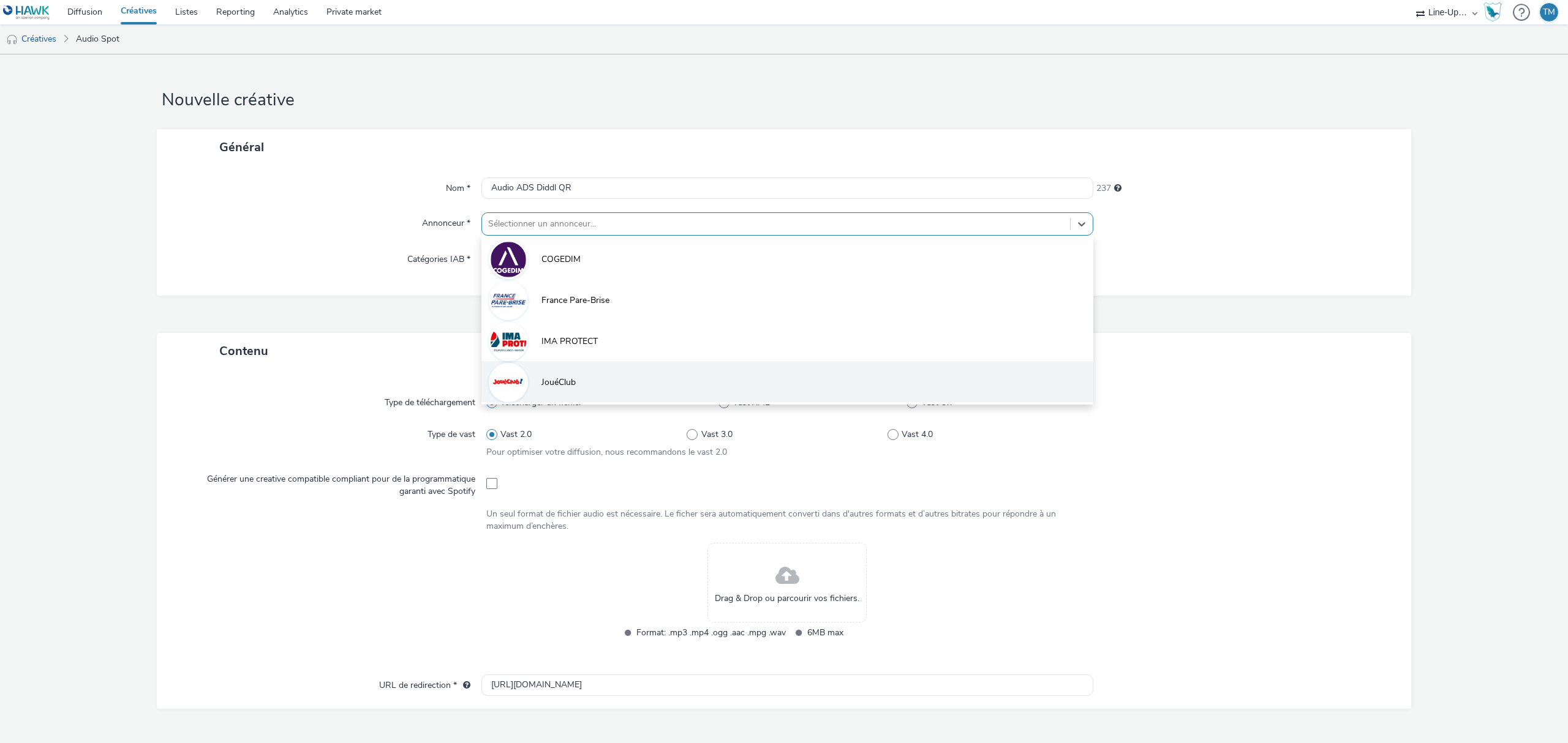
click at [581, 379] on li "JouéClub" at bounding box center [787, 382] width 611 height 41
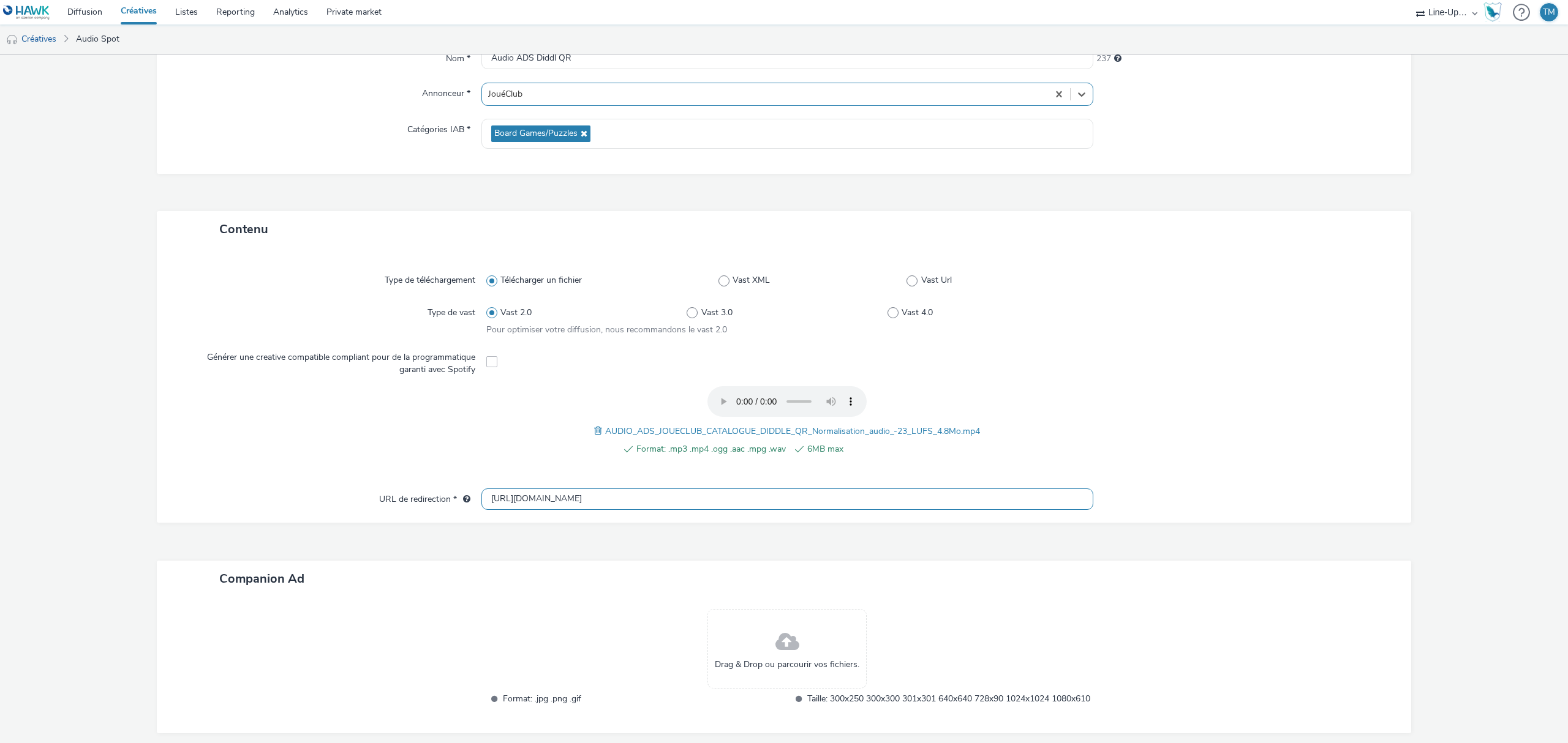
scroll to position [202, 0]
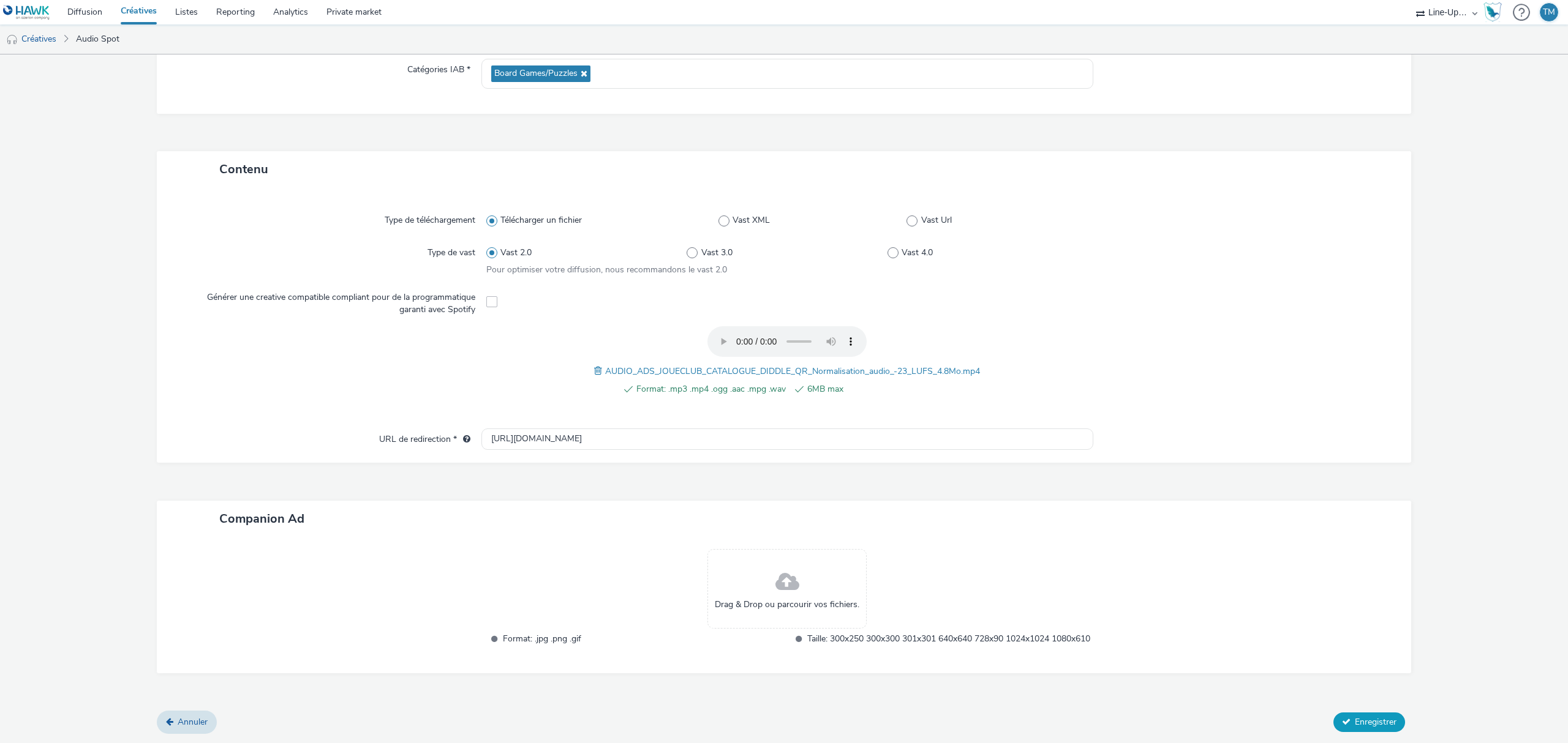
click at [1355, 721] on span "Enregistrer" at bounding box center [1375, 722] width 42 height 12
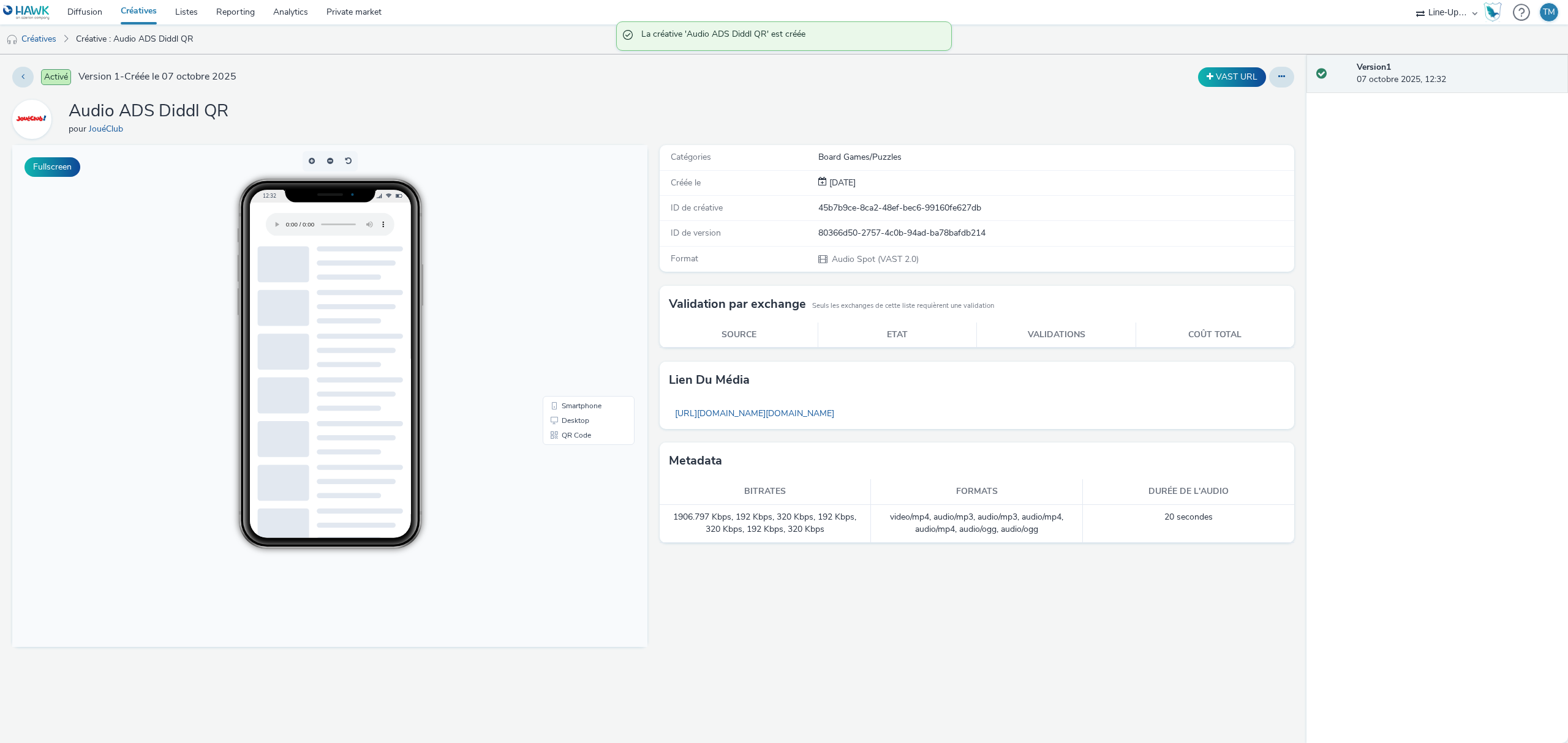
click at [138, 8] on link "Créatives" at bounding box center [139, 12] width 55 height 25
